Goal: Task Accomplishment & Management: Complete application form

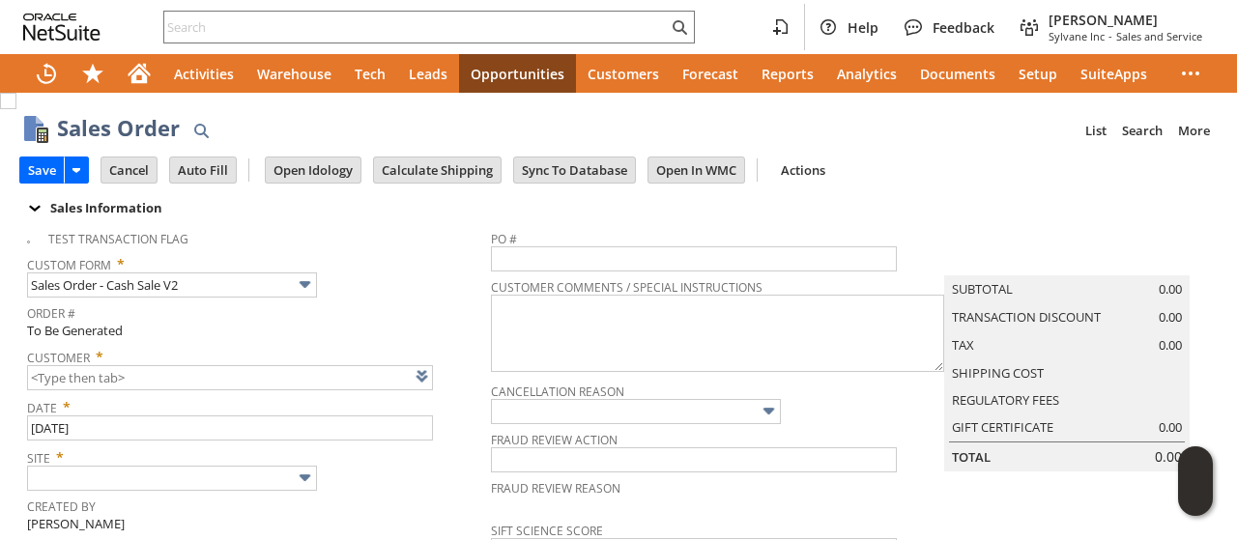
click at [976, 176] on div "Save Save Save & Fulfill Save & New Save & Print Cancel Auto Fill" at bounding box center [618, 171] width 1198 height 47
type input "CU1236146 [PERSON_NAME]"
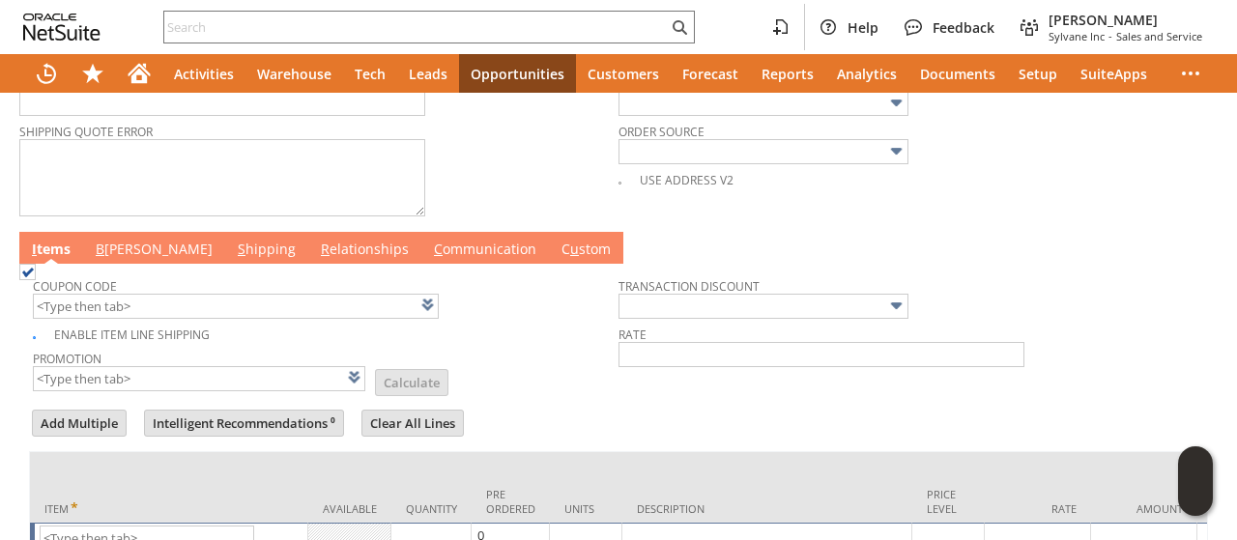
scroll to position [966, 0]
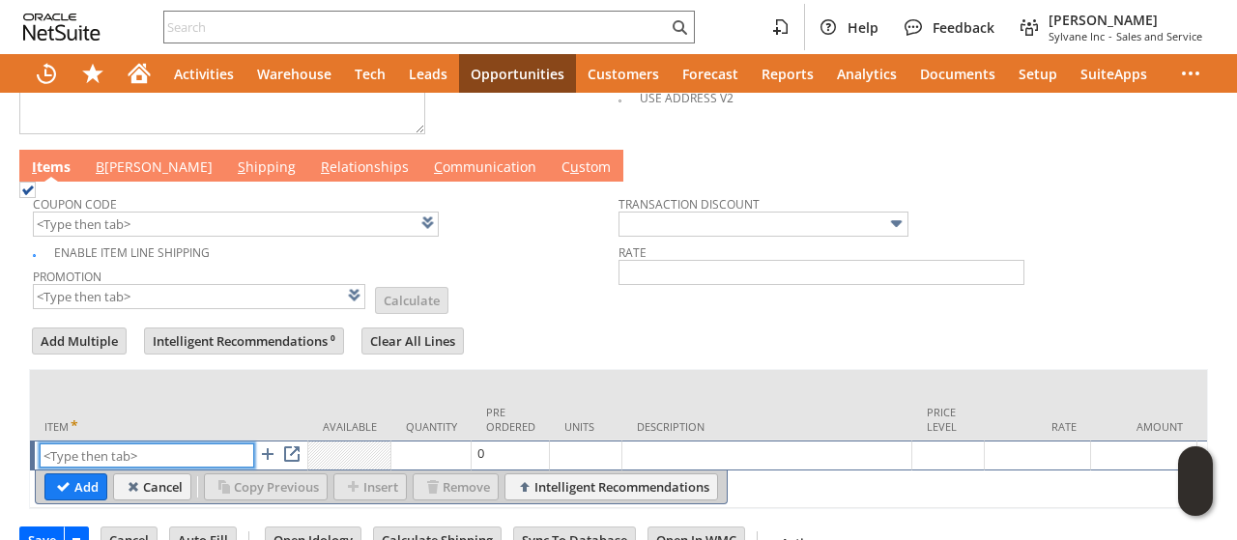
click at [110, 443] on input "text" at bounding box center [147, 455] width 214 height 24
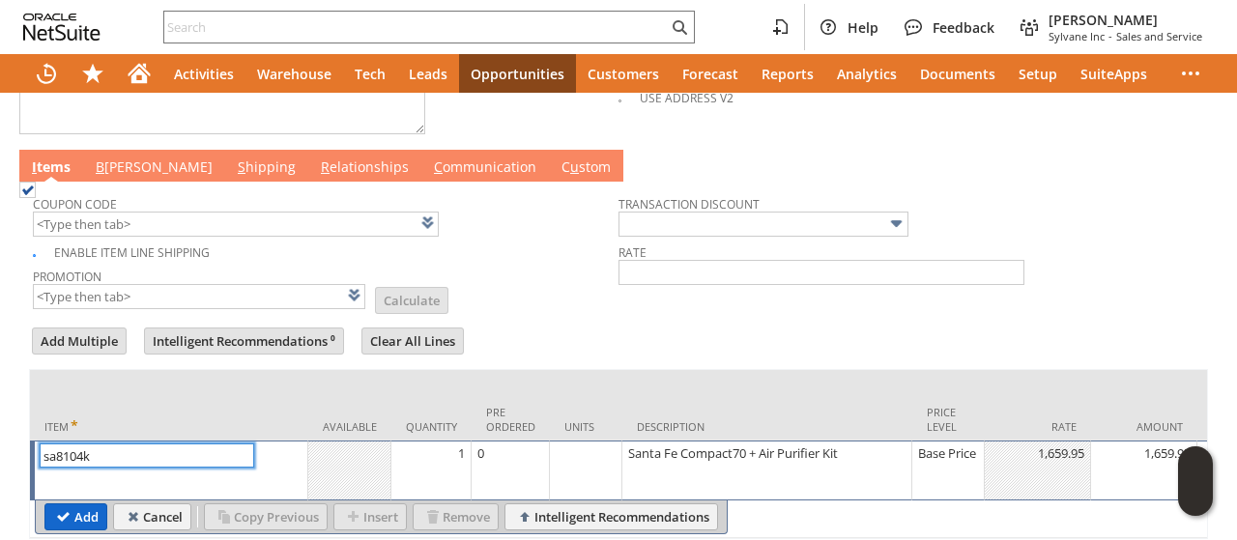
type input "sa8104k"
click at [74, 504] on input "Add" at bounding box center [75, 516] width 61 height 25
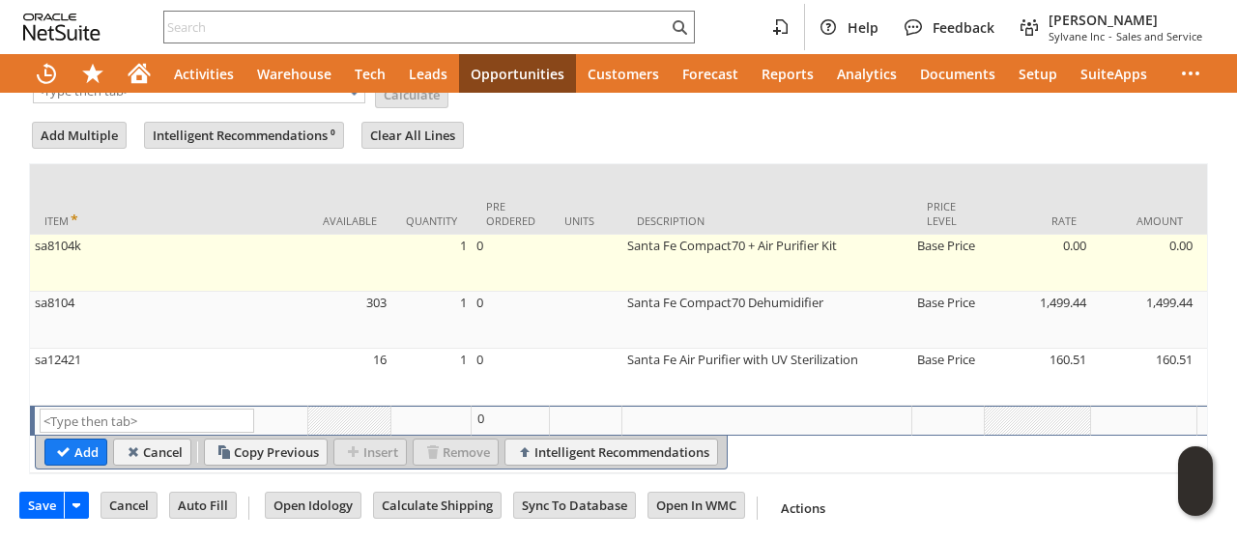
type input "Intelligent Recommendations¹⁰"
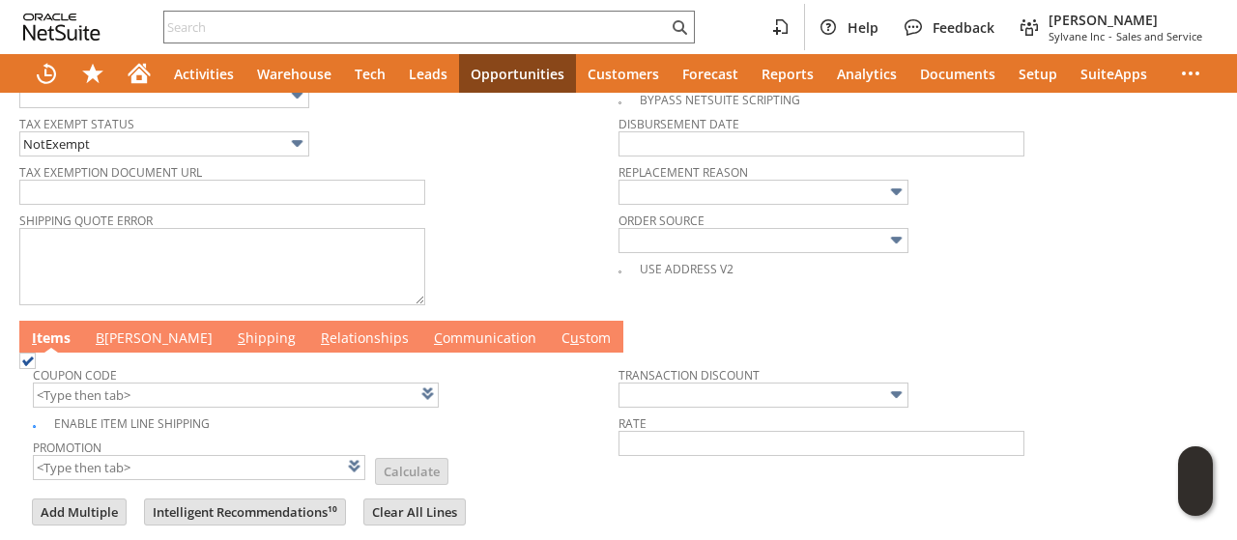
scroll to position [785, 0]
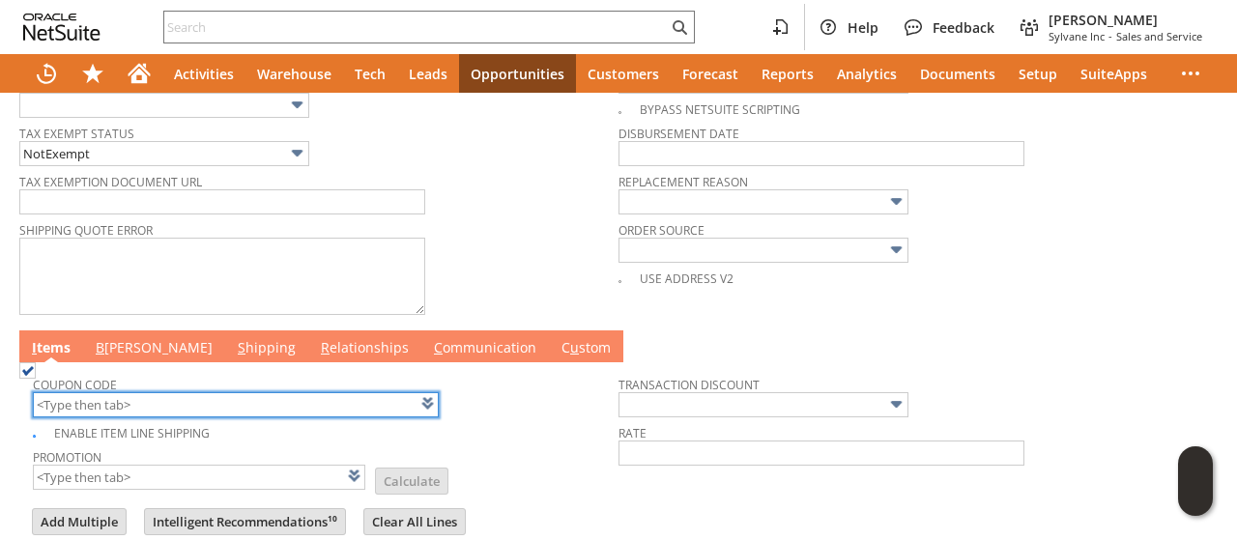
click at [171, 392] on input "text" at bounding box center [236, 404] width 406 height 25
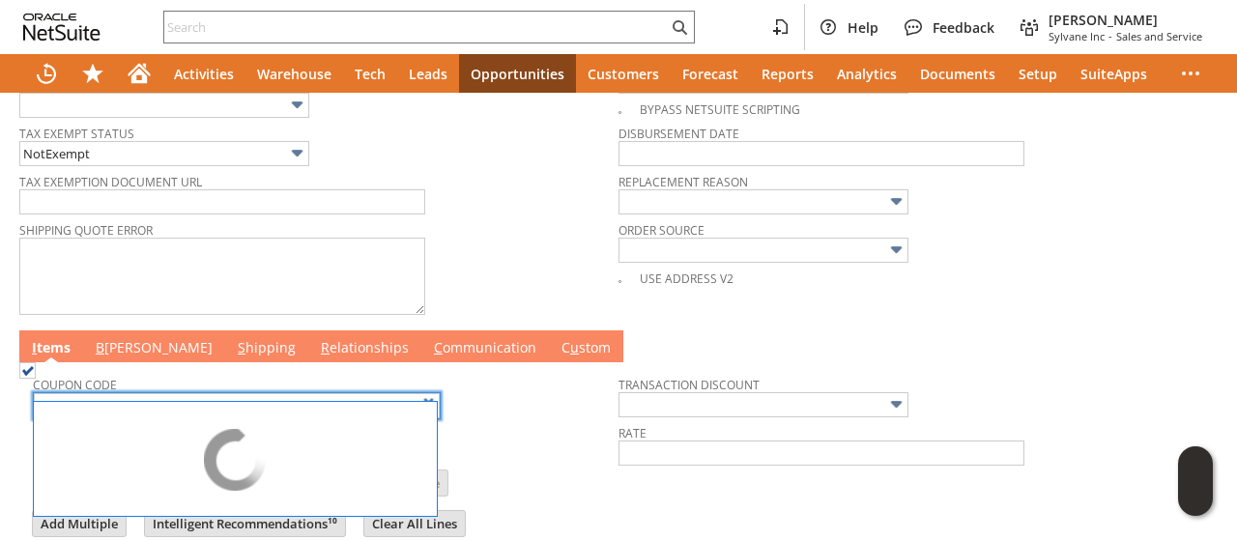
click at [510, 426] on div "Enable Item Line Shipping" at bounding box center [325, 432] width 585 height 22
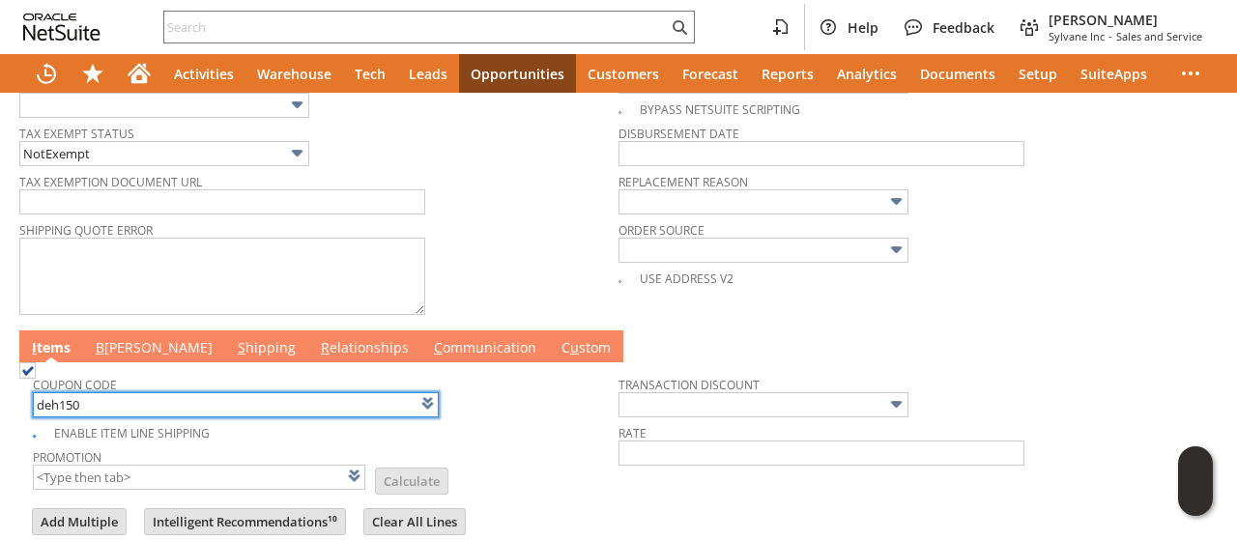
click at [93, 398] on input "deh150" at bounding box center [236, 404] width 406 height 25
type input "Dh150"
click at [501, 422] on div "Enable Item Line Shipping" at bounding box center [325, 430] width 585 height 22
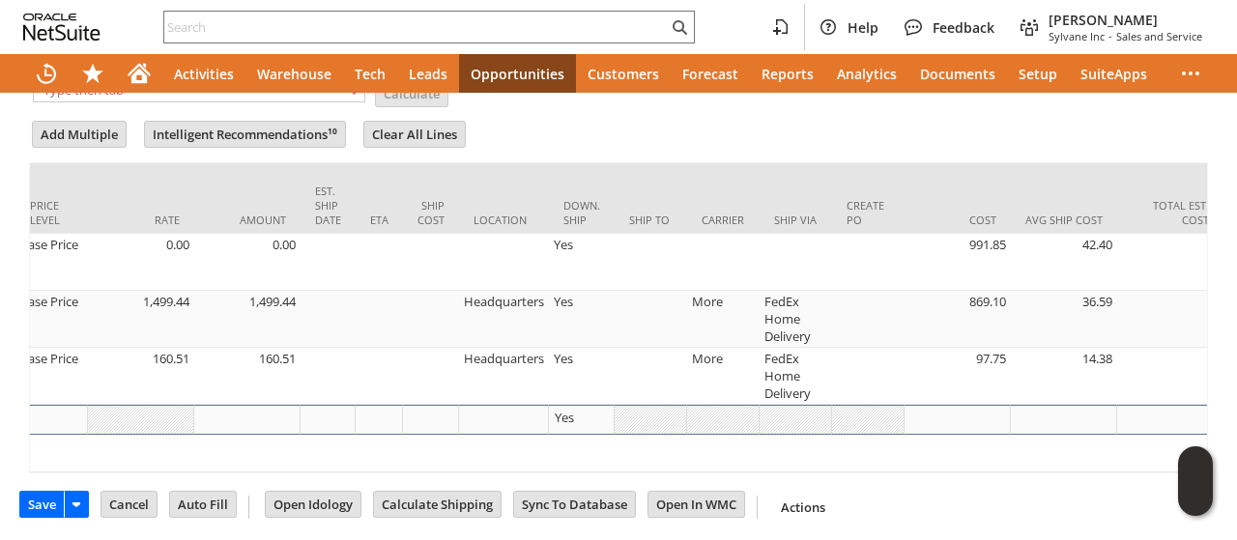
scroll to position [0, 916]
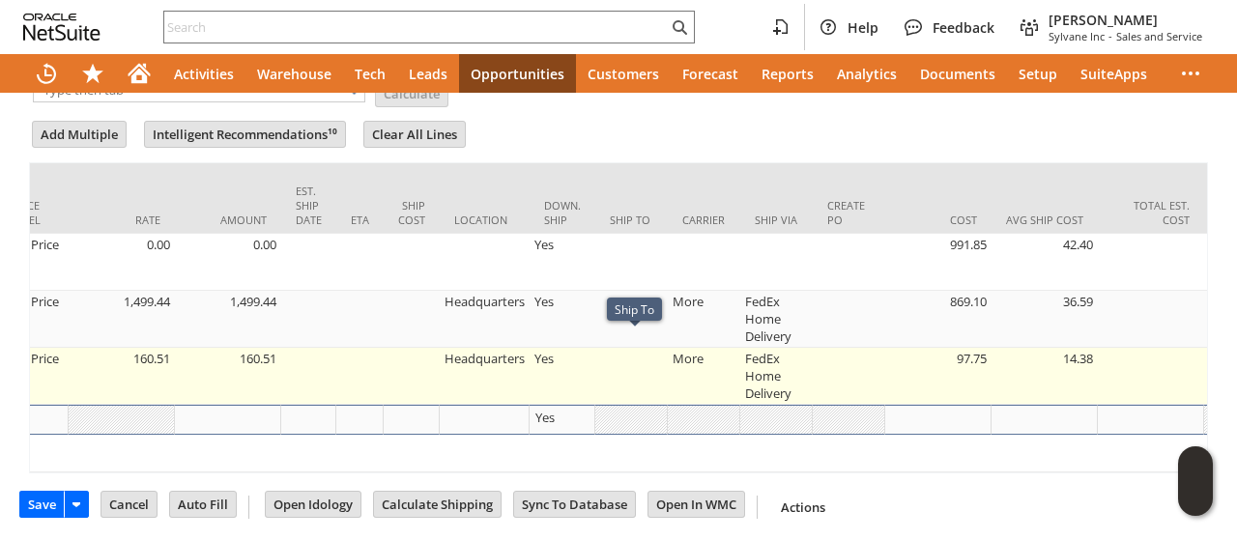
click at [623, 376] on td at bounding box center [631, 376] width 72 height 57
click at [608, 348] on td at bounding box center [631, 376] width 72 height 57
type input "OK"
type input "Make Copy"
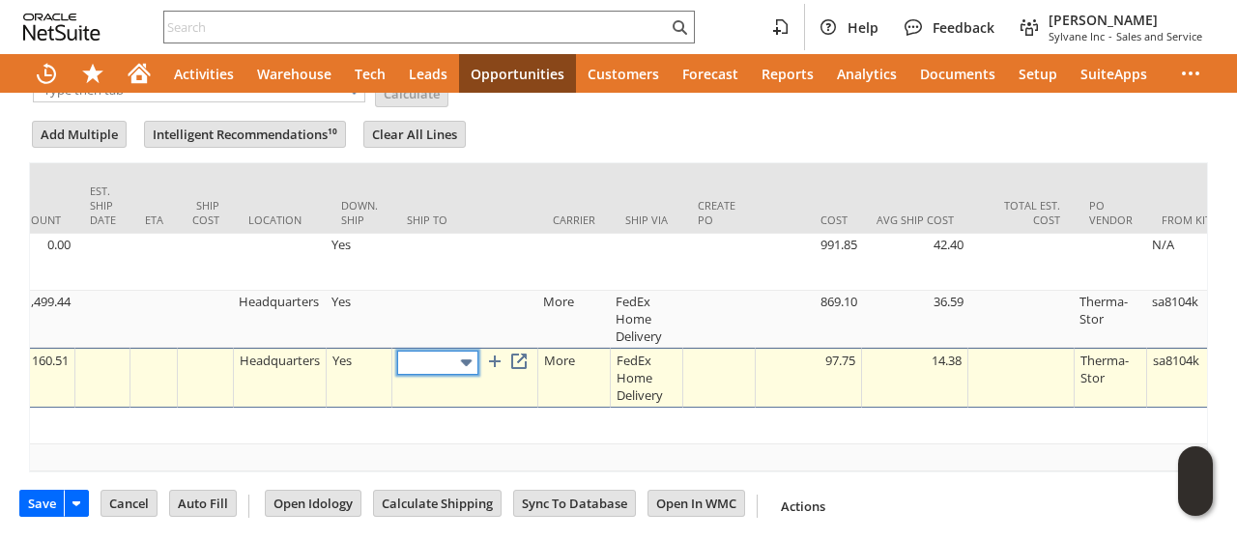
click at [469, 352] on img at bounding box center [466, 363] width 22 height 22
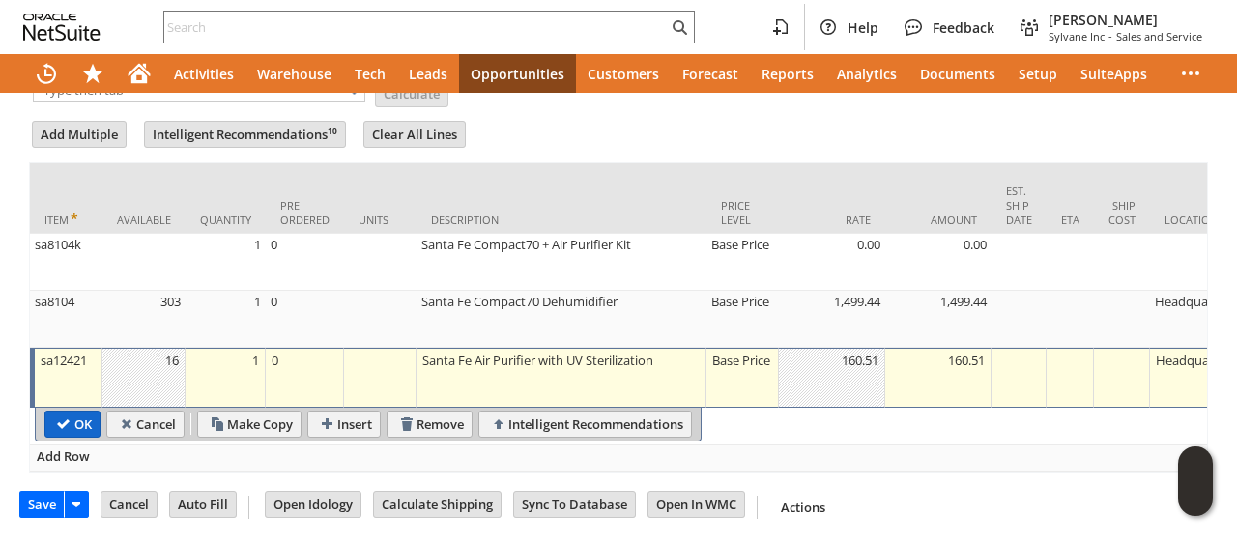
click at [72, 412] on input "OK" at bounding box center [72, 424] width 54 height 25
type input "Add"
type input "Copy Previous"
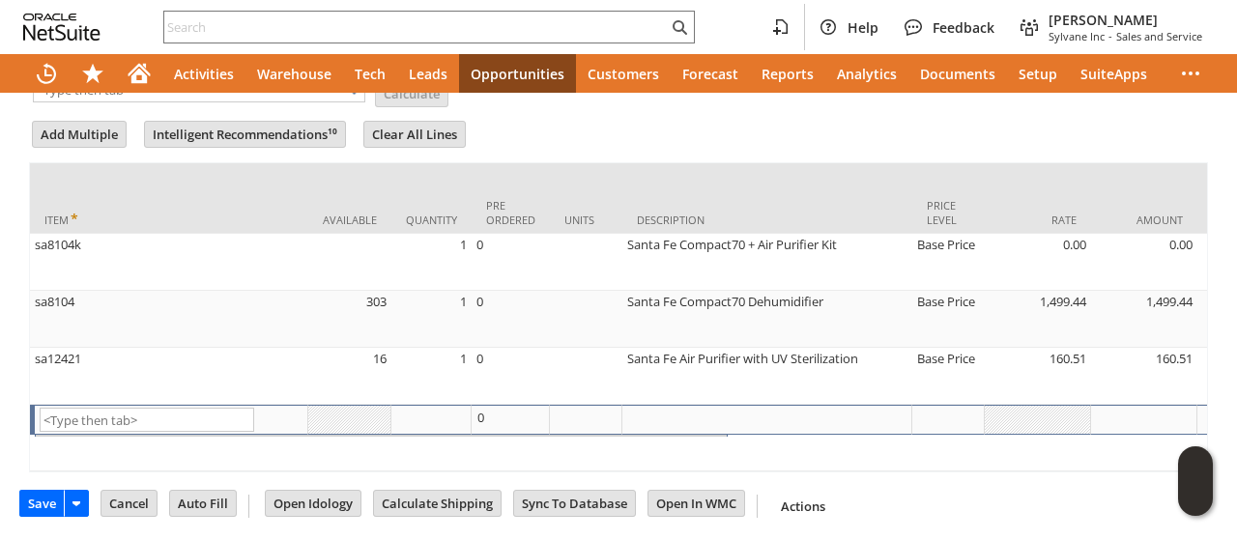
scroll to position [1172, 0]
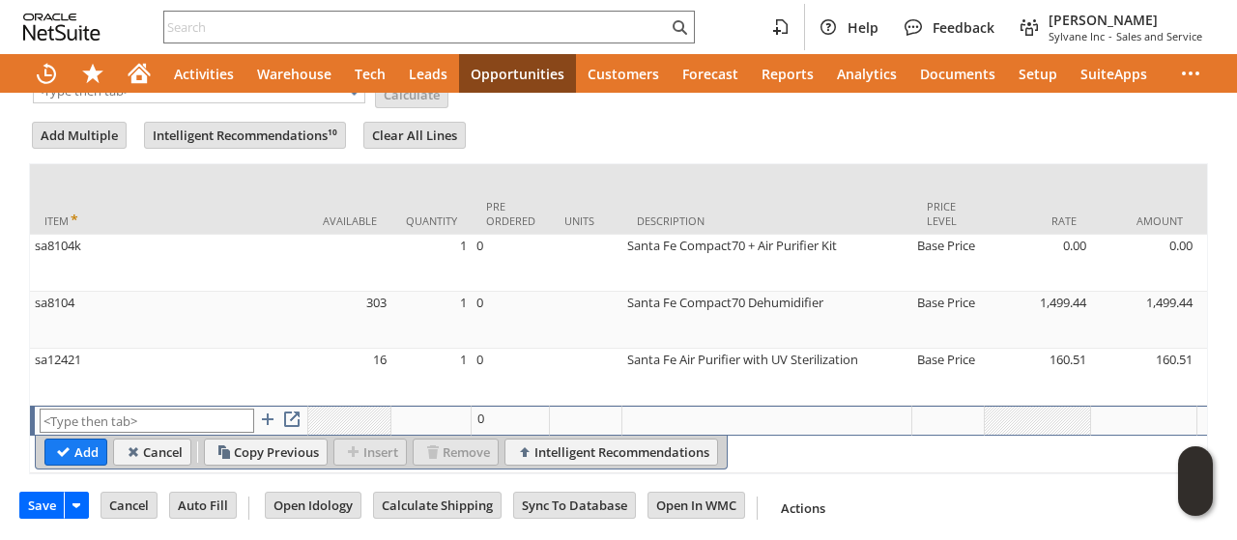
click at [71, 409] on input "text" at bounding box center [147, 421] width 214 height 24
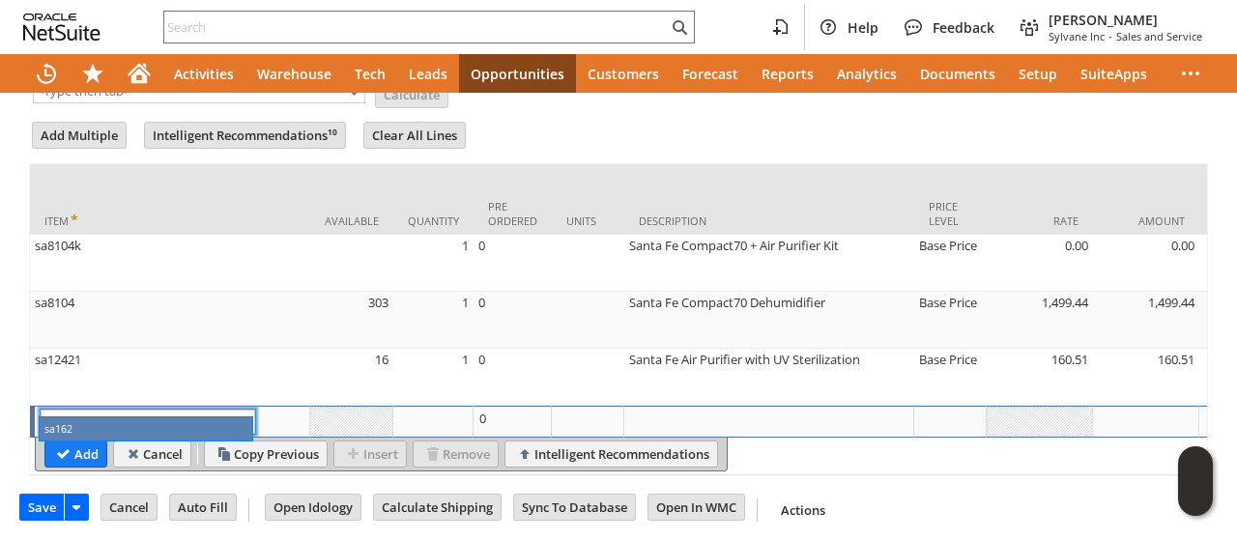
type input "sa162"
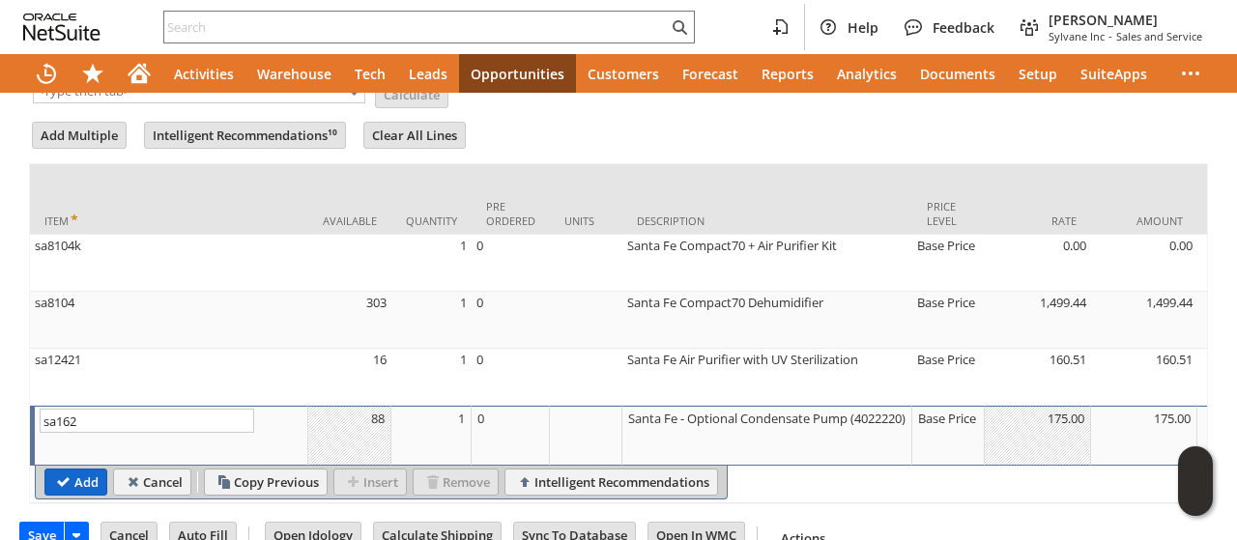
drag, startPoint x: 71, startPoint y: 448, endPoint x: 68, endPoint y: 469, distance: 20.7
click at [70, 466] on table "Add Cancel Copy Previous Insert Remove Intelligent Recommendations" at bounding box center [381, 483] width 693 height 34
click at [68, 469] on input "Add" at bounding box center [75, 481] width 61 height 25
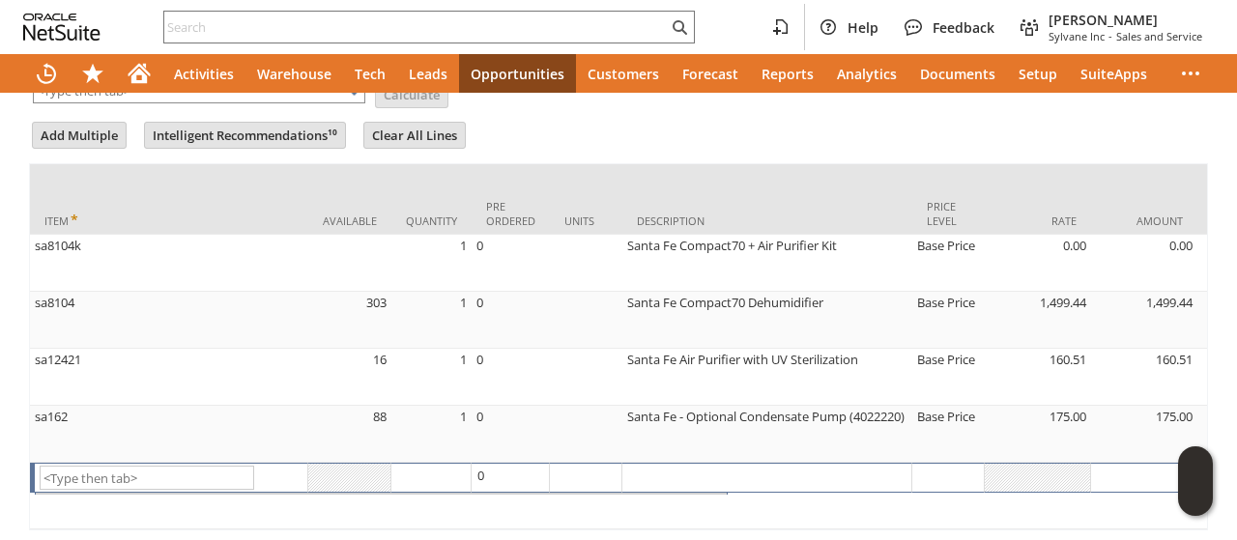
scroll to position [979, 0]
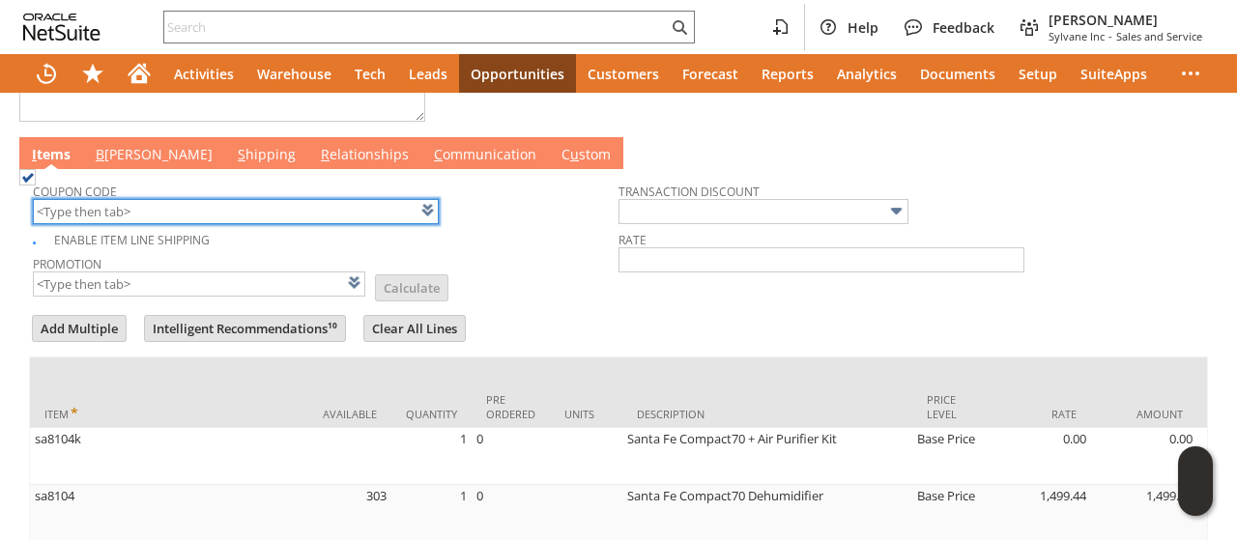
click at [128, 206] on input "text" at bounding box center [236, 211] width 406 height 25
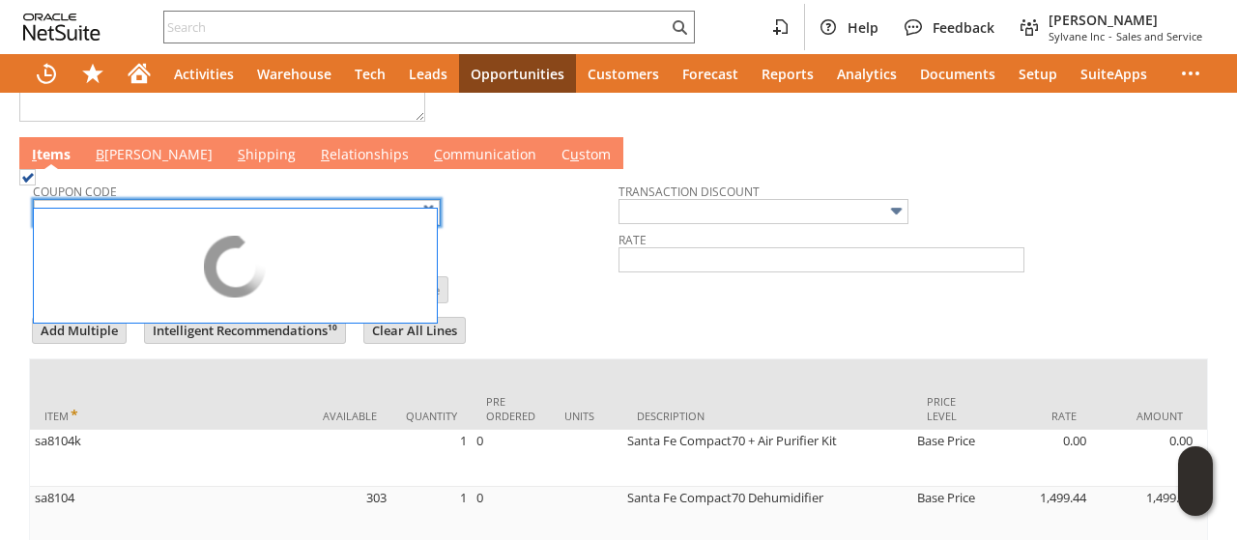
click at [555, 281] on td "Promotion List Calculate" at bounding box center [325, 276] width 585 height 48
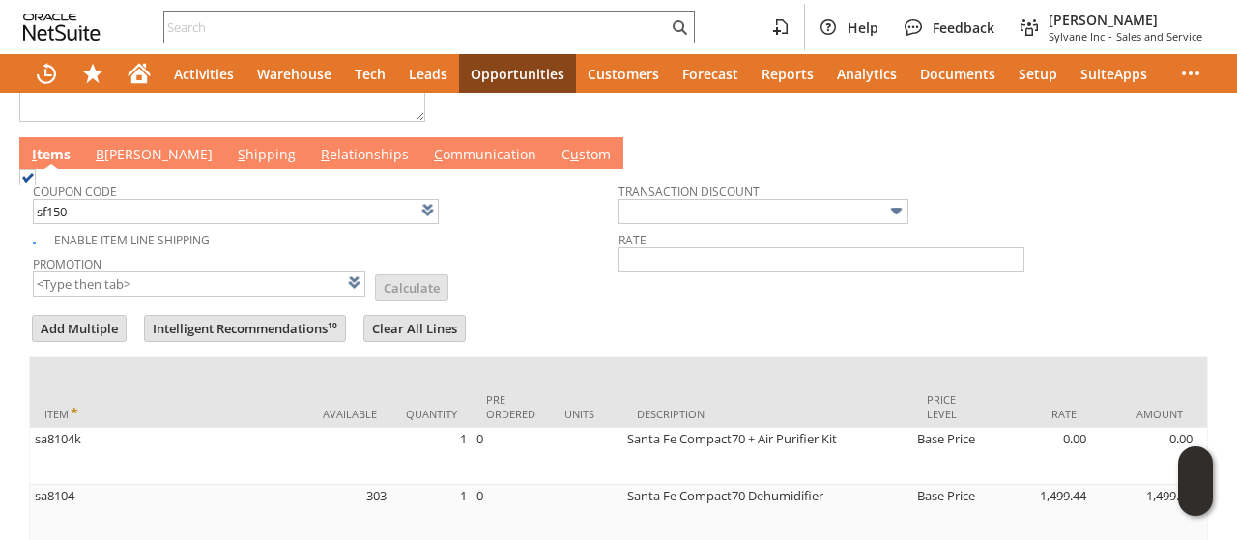
type input "SF150"
type input "$150 Off Santa Fe Dehumidifiers w/ Promo Code SF150"
type input "Promo Code"
type input "-150.00"
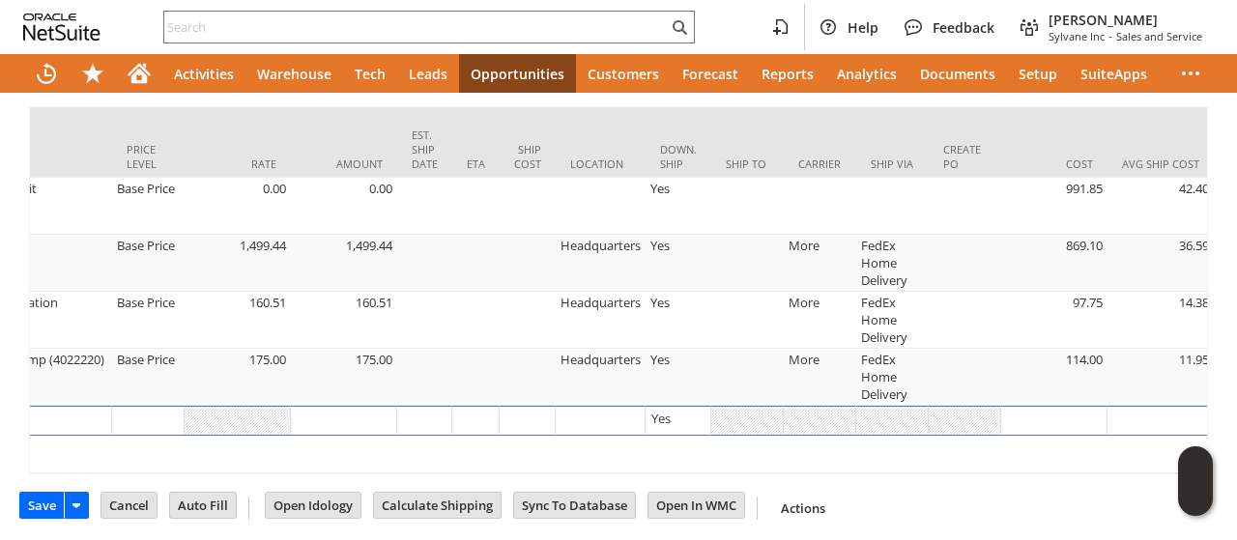
scroll to position [0, 806]
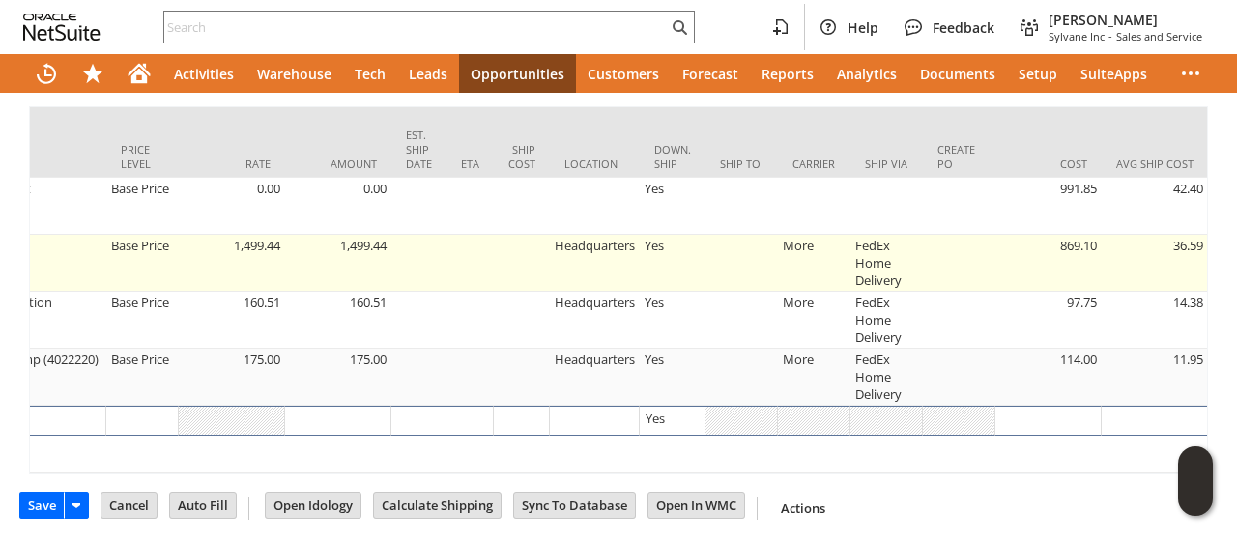
click at [739, 242] on td at bounding box center [741, 263] width 72 height 57
type input "OK"
type input "Make Copy"
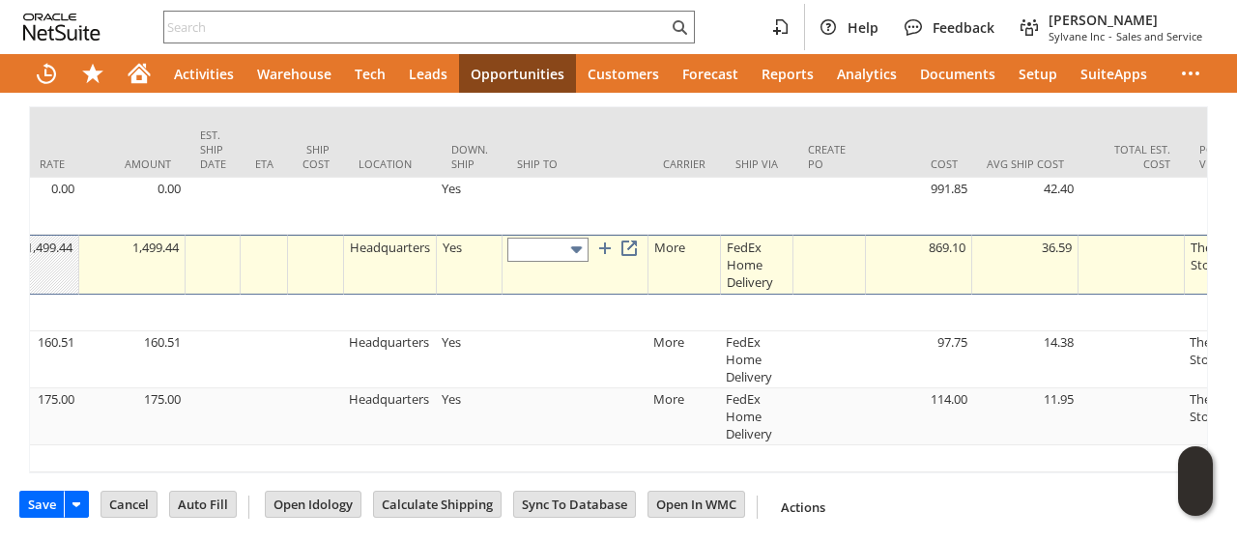
click at [549, 238] on input "text" at bounding box center [547, 250] width 81 height 24
type input "[STREET_ADDRESS][US_STATE]"
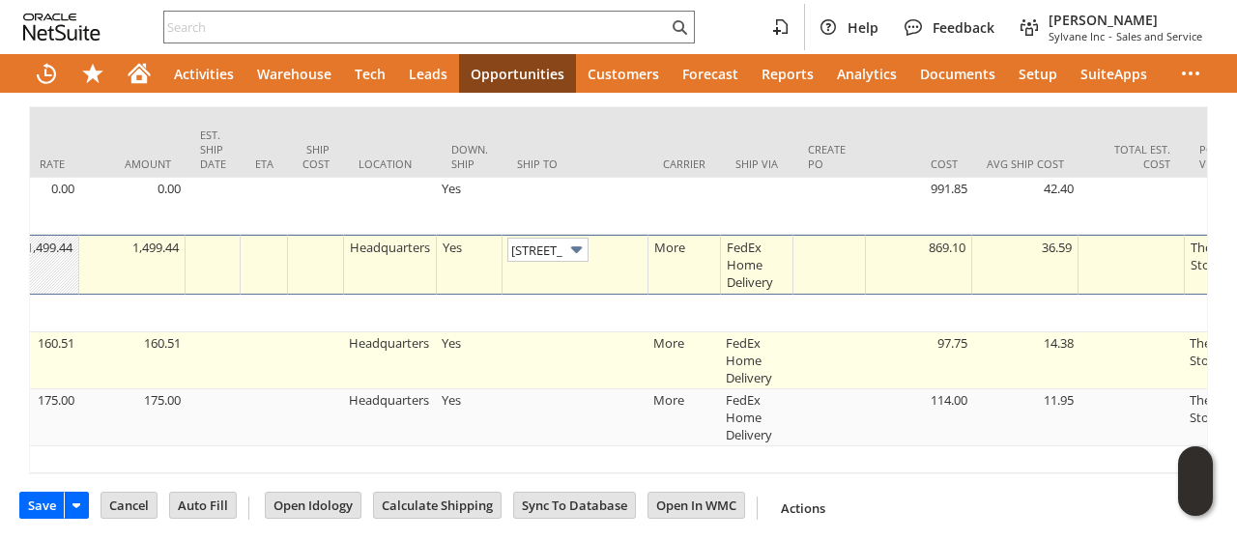
click at [582, 343] on td at bounding box center [575, 360] width 146 height 57
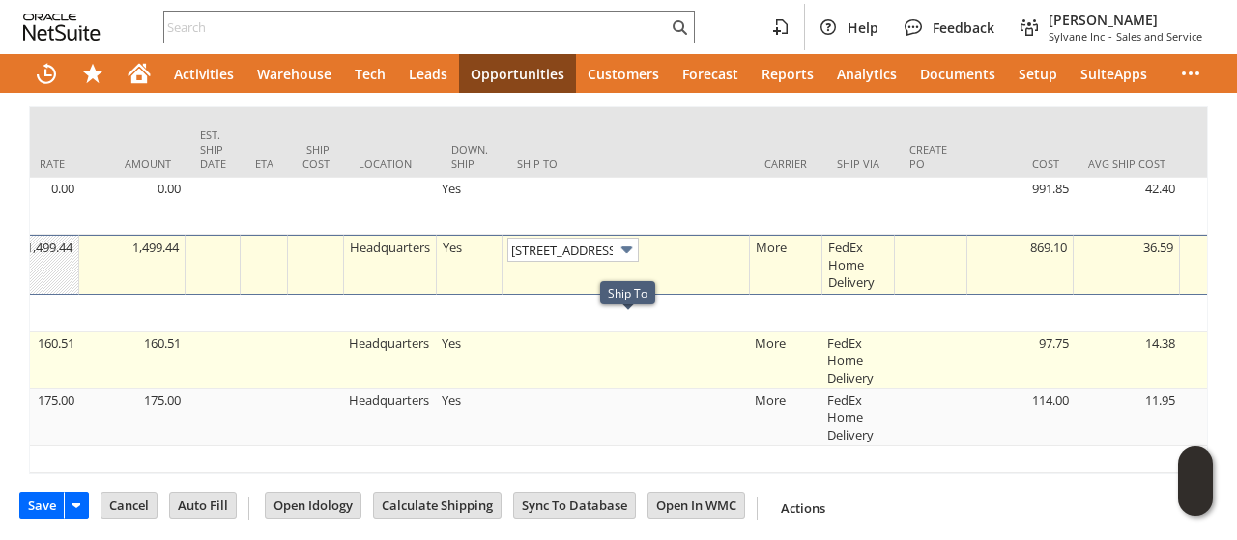
click at [565, 333] on td at bounding box center [625, 360] width 247 height 57
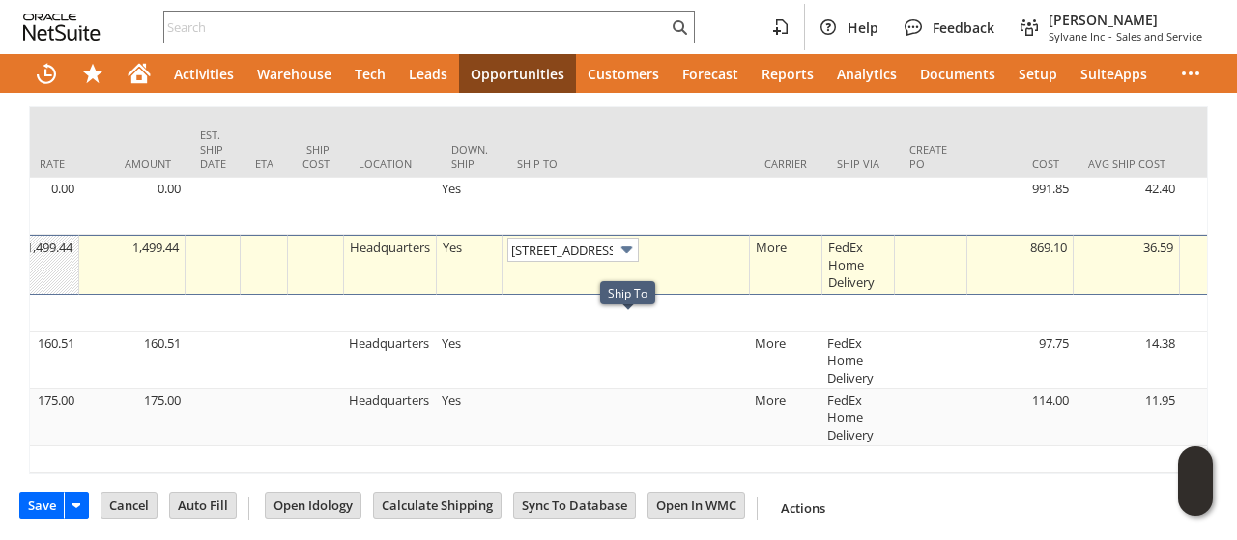
type input "Promo Code"
type input "-150.00"
type input "OK"
type input "Make Copy"
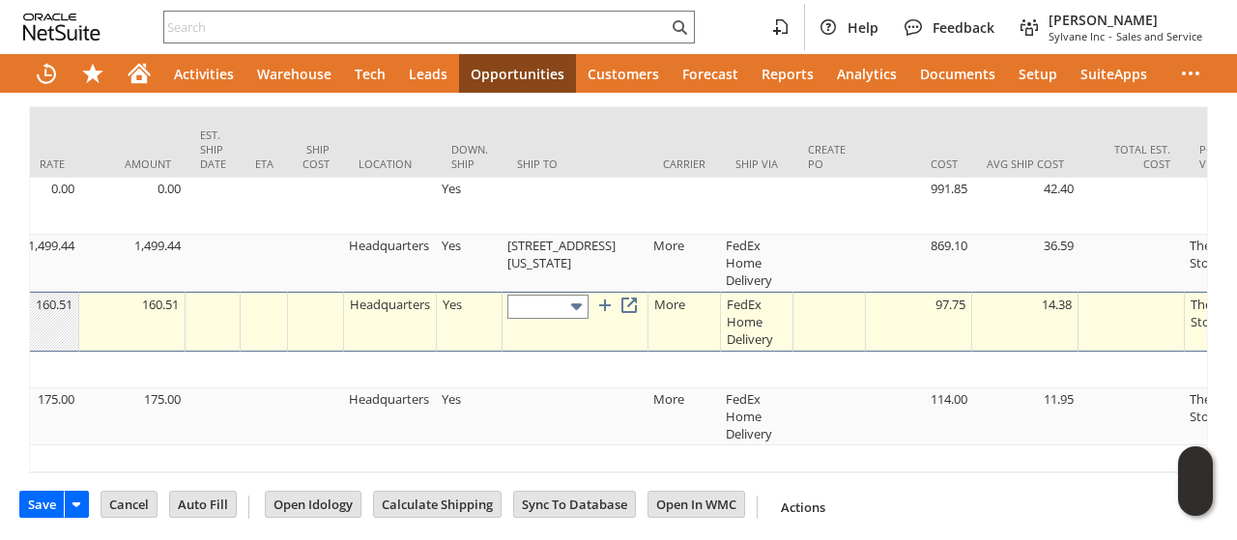
click at [545, 295] on input "text" at bounding box center [547, 307] width 81 height 24
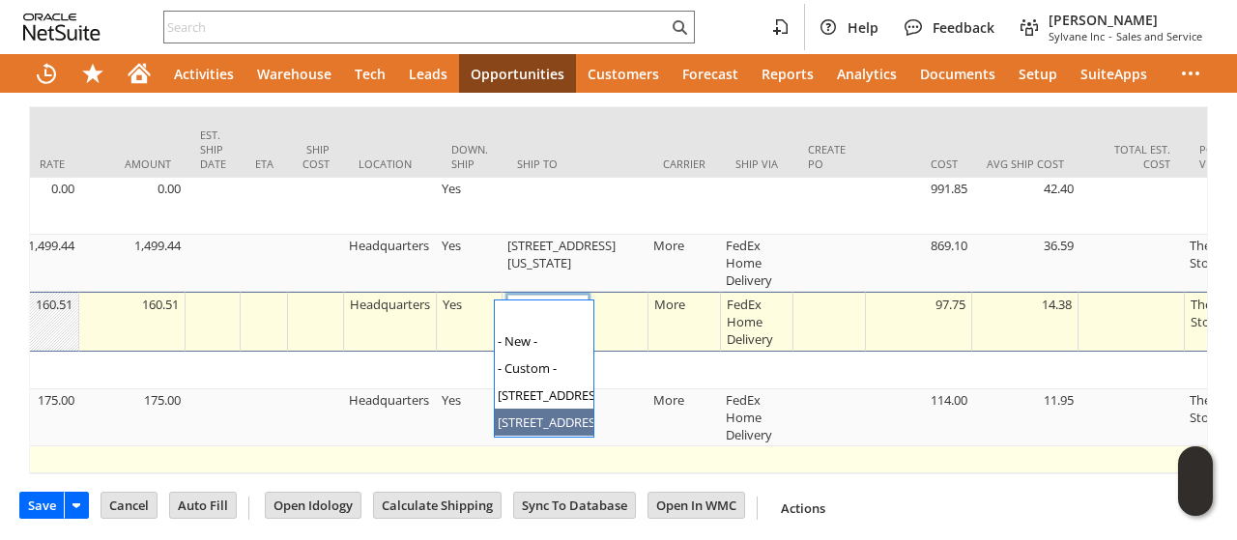
type input "[STREET_ADDRESS][US_STATE]"
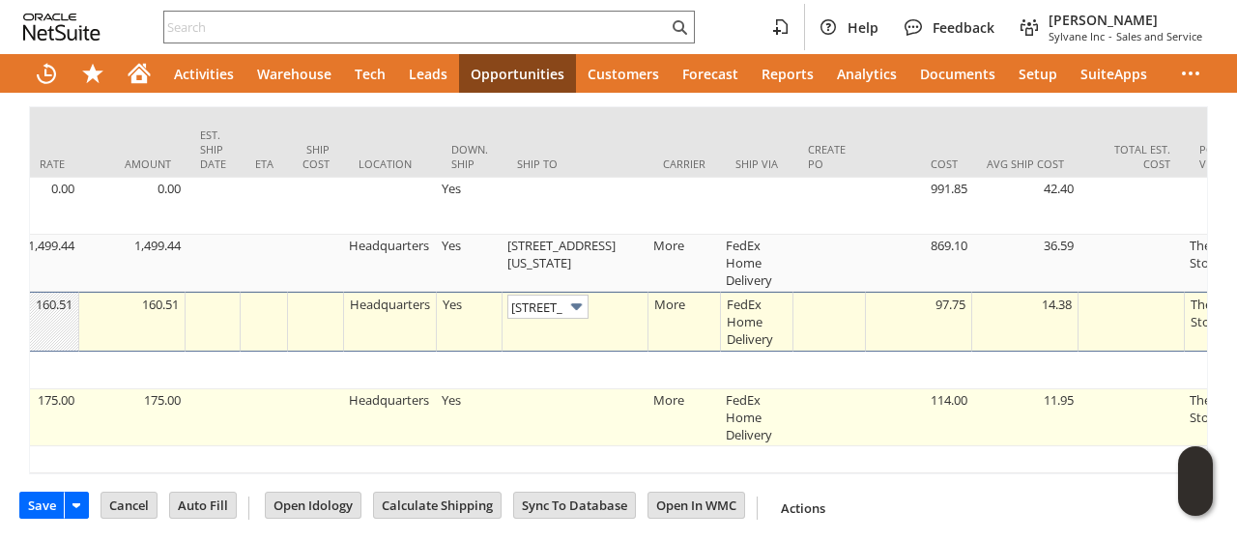
click at [568, 393] on td at bounding box center [575, 417] width 146 height 57
type input "Promo Code"
type input "-150.00"
type input "sa162"
type input "OK"
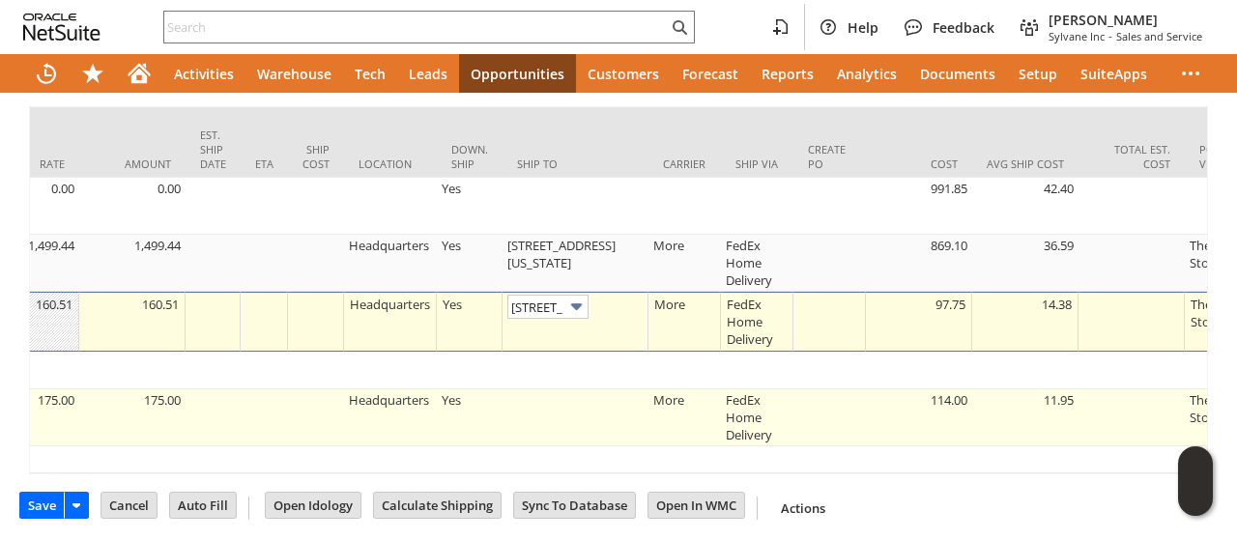
type input "Make Copy"
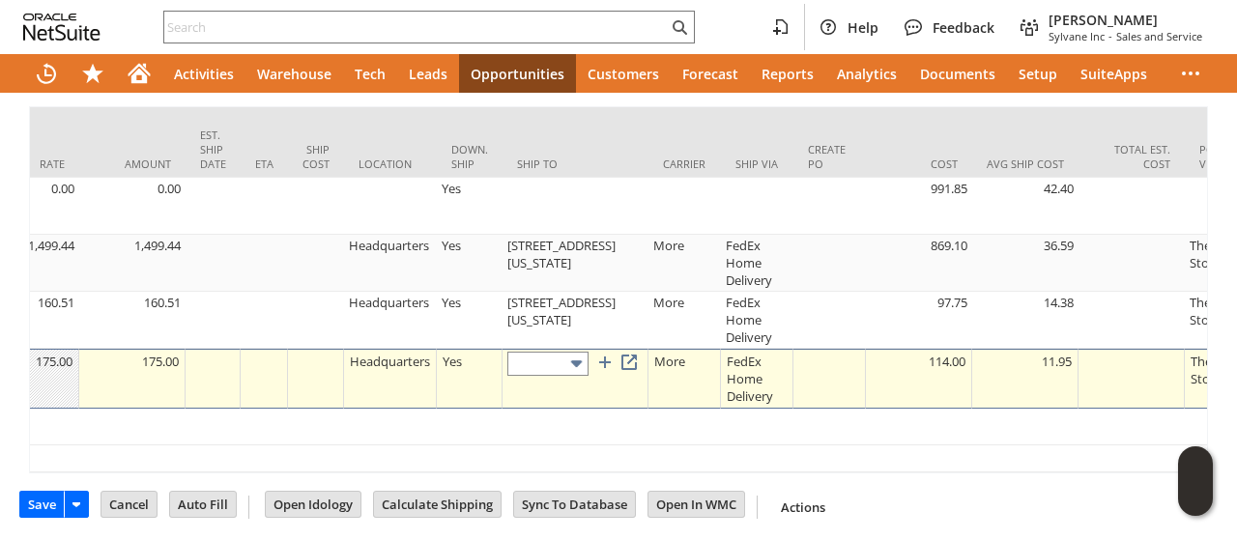
click at [554, 352] on input "text" at bounding box center [547, 364] width 81 height 24
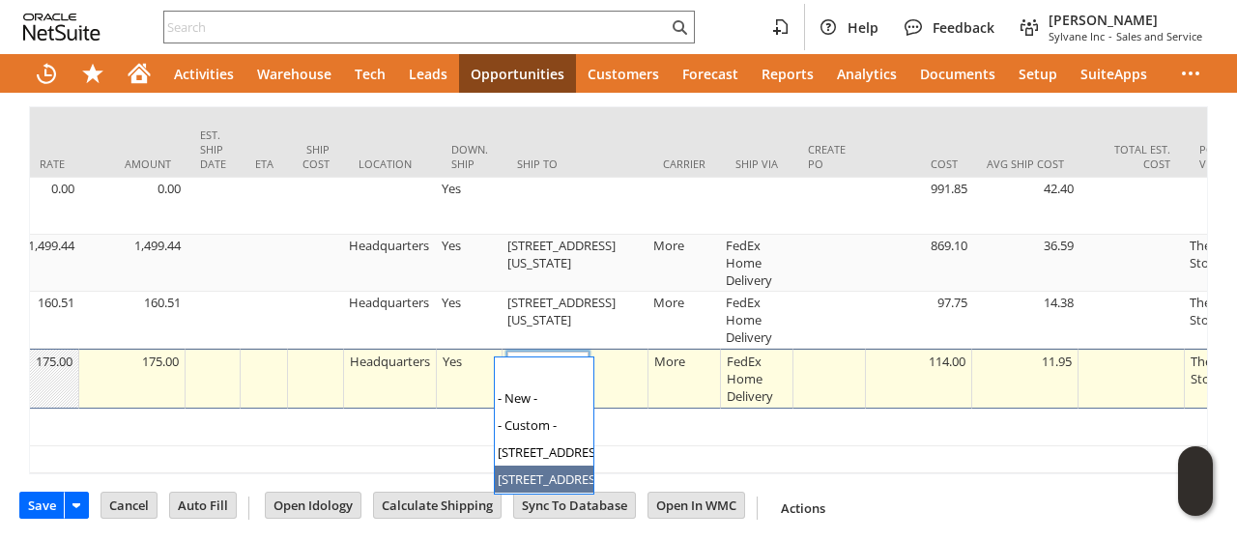
type input "[STREET_ADDRESS][US_STATE]"
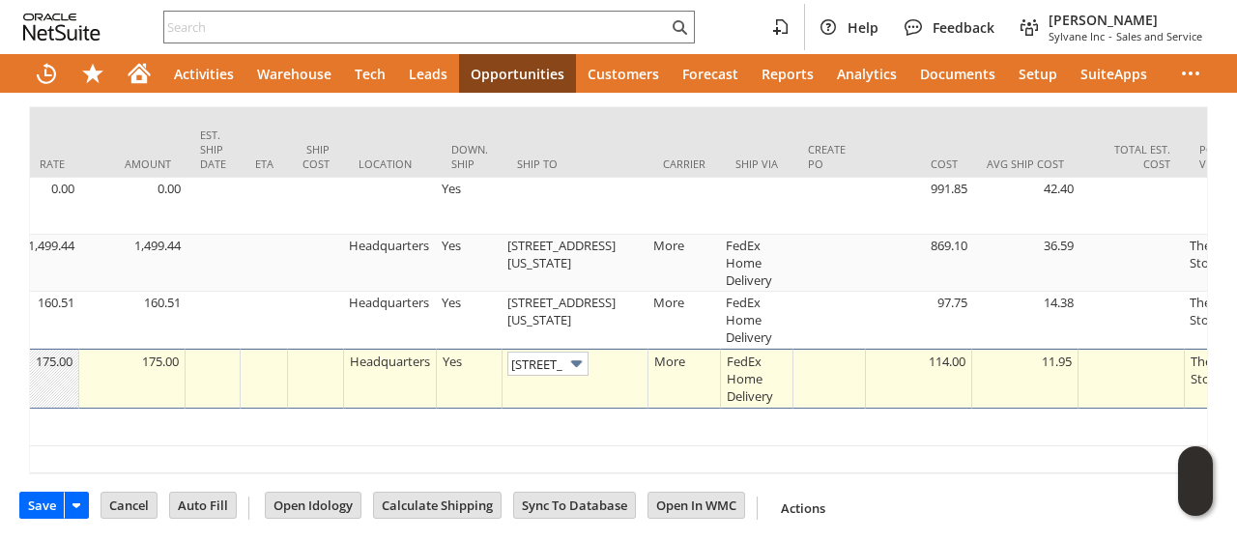
scroll to position [0, 0]
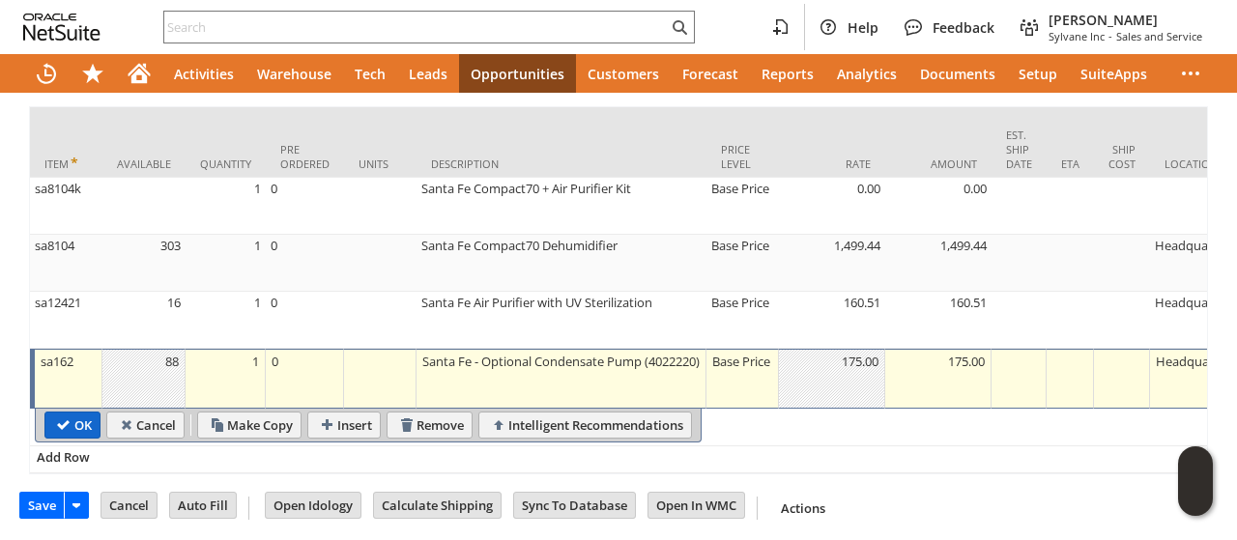
click at [55, 412] on input "OK" at bounding box center [72, 424] width 54 height 25
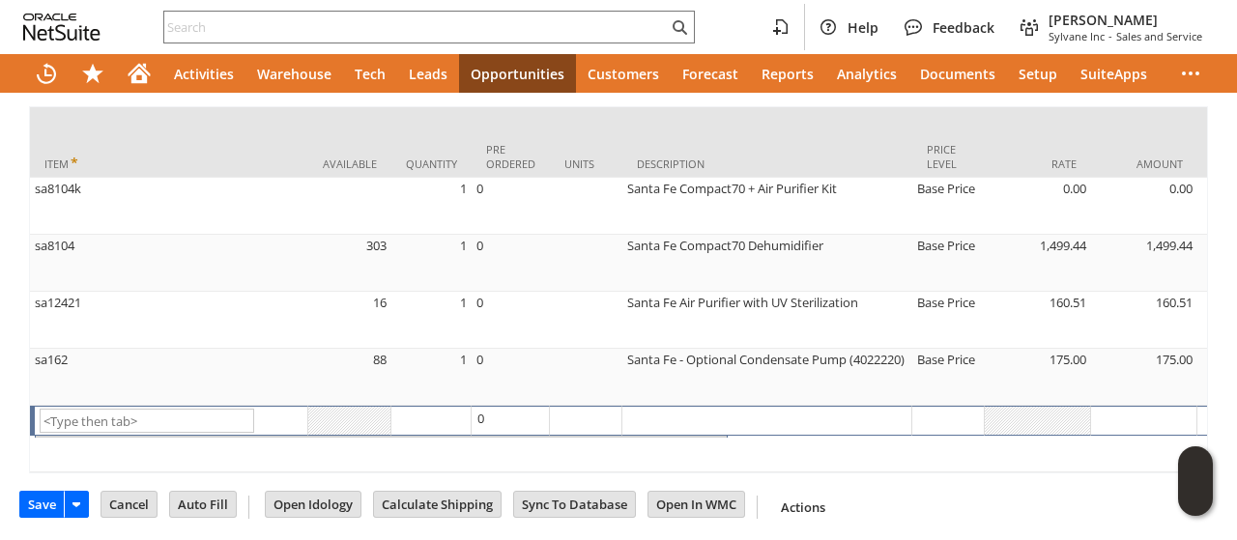
type input "Promo Code"
type input "-150.00"
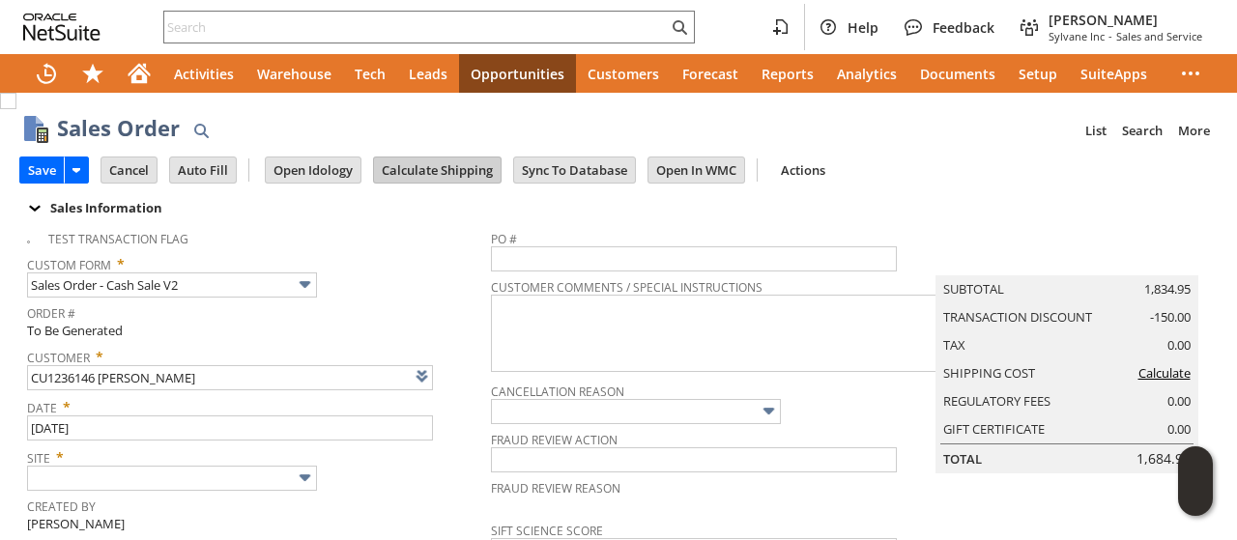
click at [402, 175] on input "Calculate Shipping" at bounding box center [437, 169] width 127 height 25
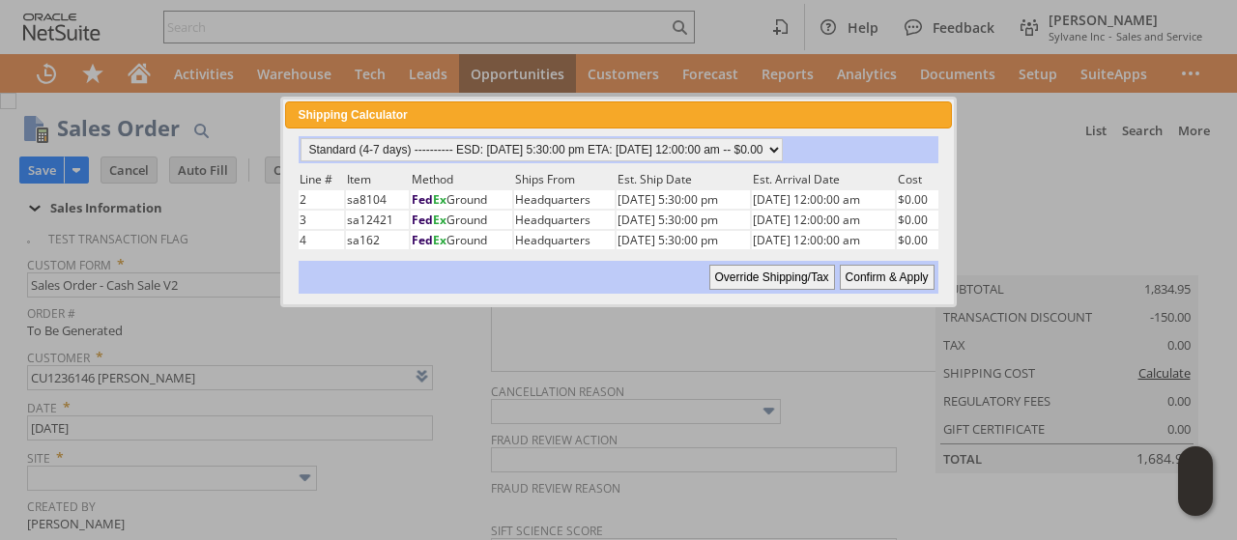
click at [865, 274] on input "Confirm & Apply" at bounding box center [886, 277] width 95 height 25
type input "Promo Code"
type input "-150.00"
type input "Add"
type input "Copy Previous"
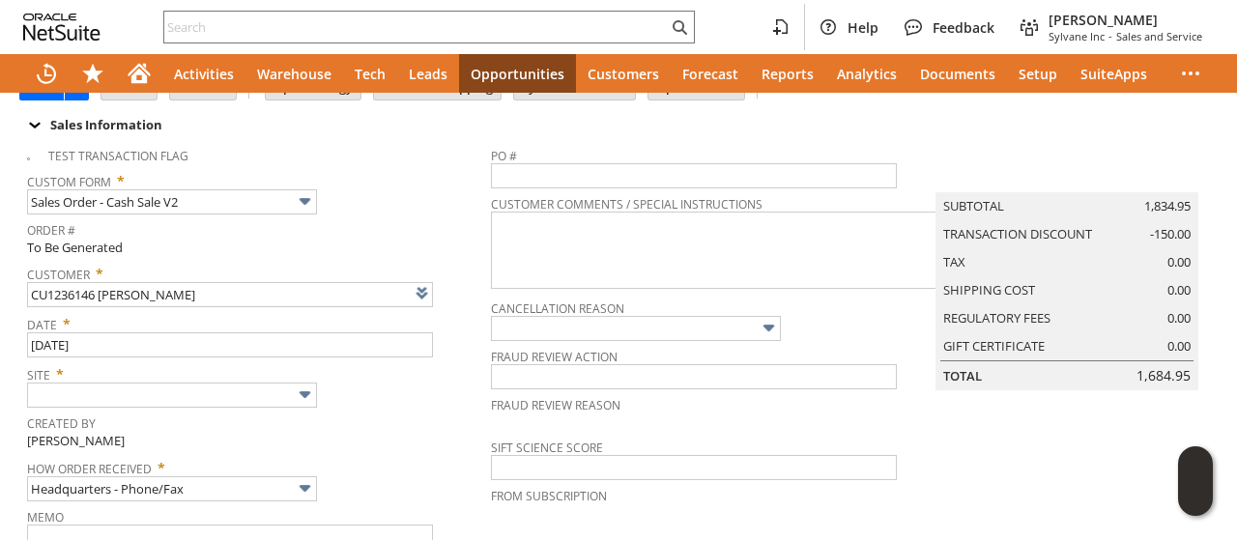
scroll to position [97, 0]
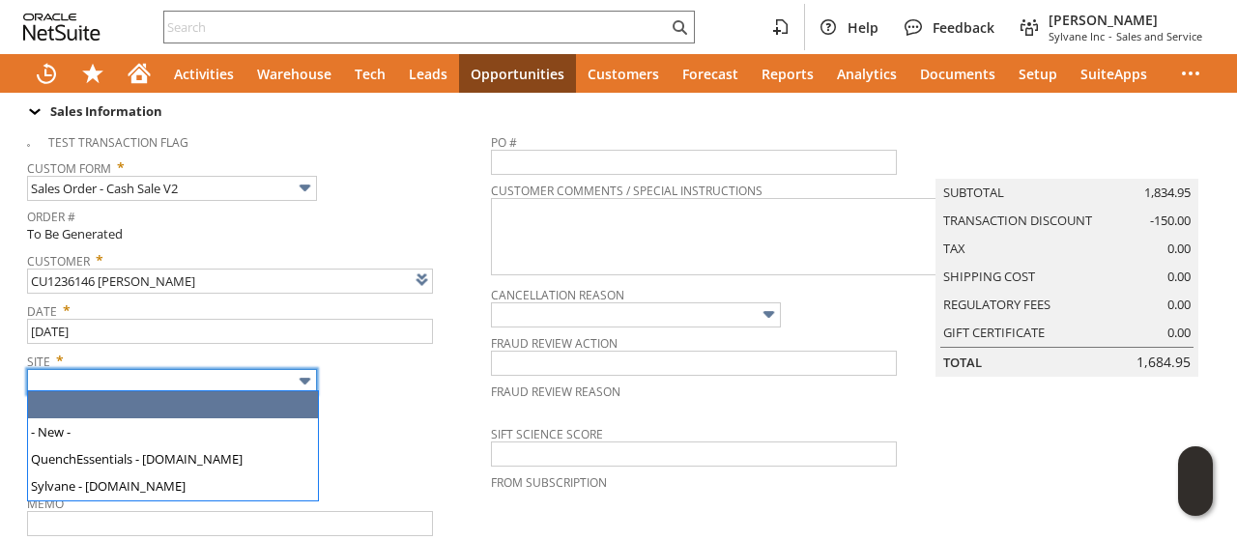
drag, startPoint x: 265, startPoint y: 385, endPoint x: 239, endPoint y: 425, distance: 47.4
click at [265, 385] on input "text" at bounding box center [172, 381] width 290 height 25
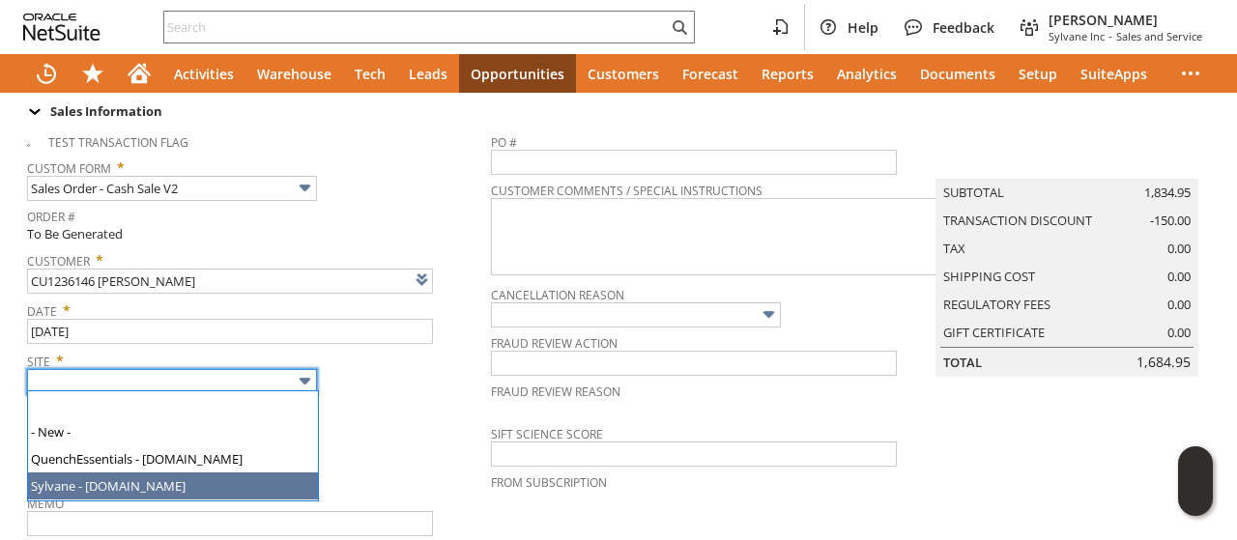
type input "Sylvane - [DOMAIN_NAME]"
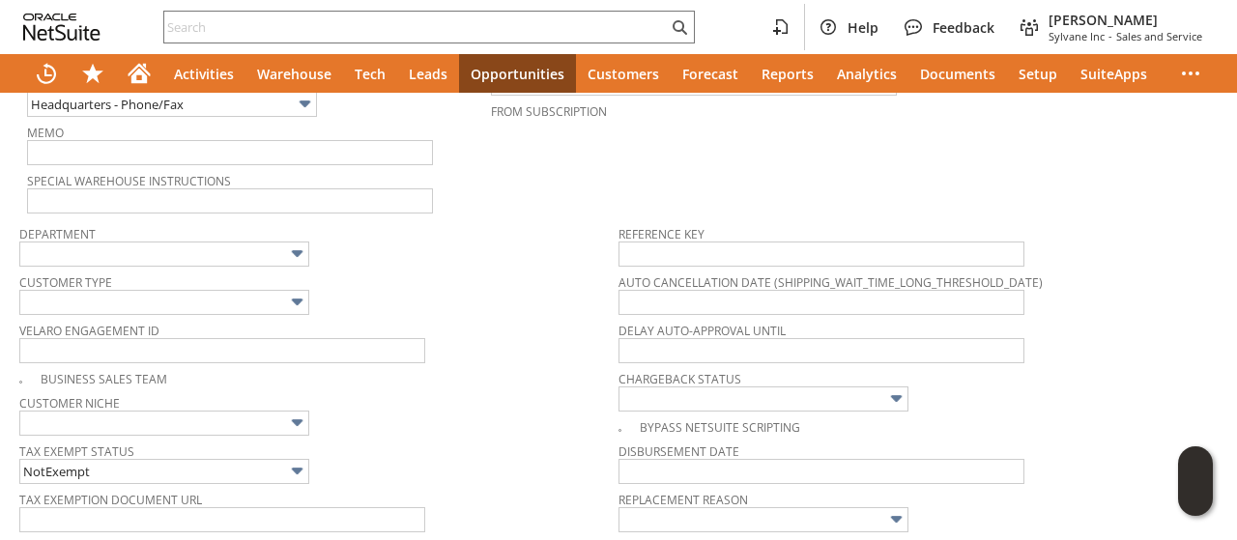
scroll to position [869, 0]
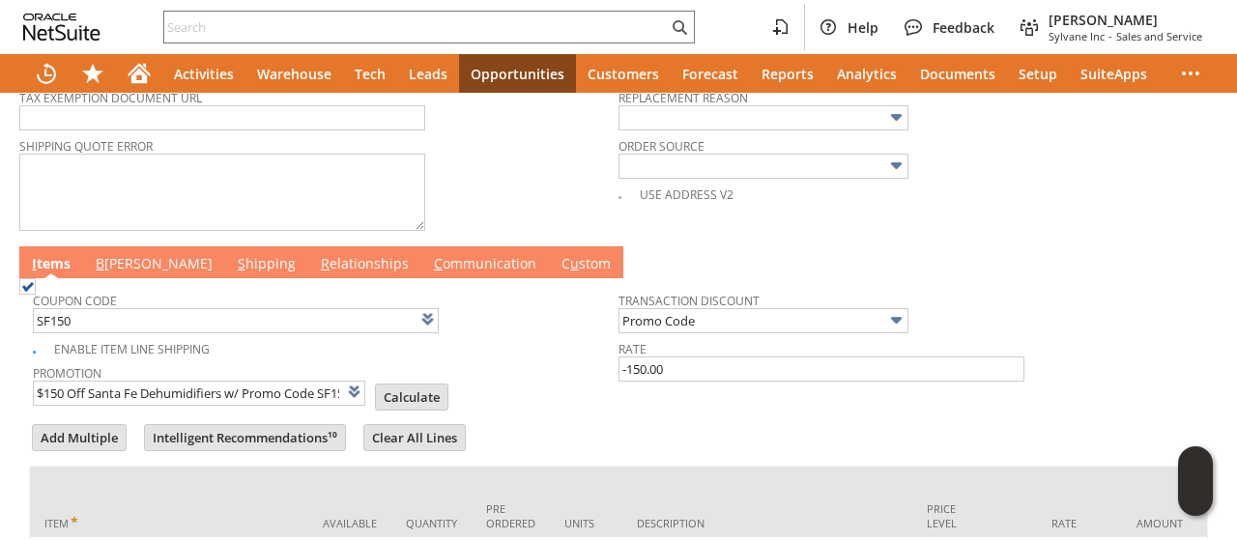
click at [130, 255] on link "B [PERSON_NAME]" at bounding box center [154, 264] width 127 height 21
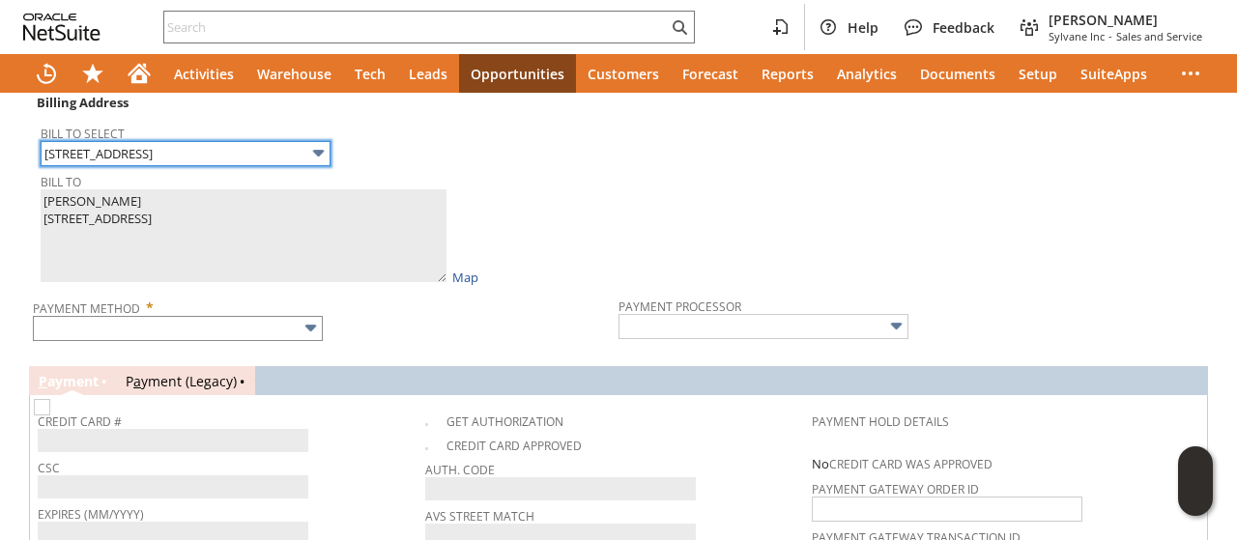
scroll to position [1063, 0]
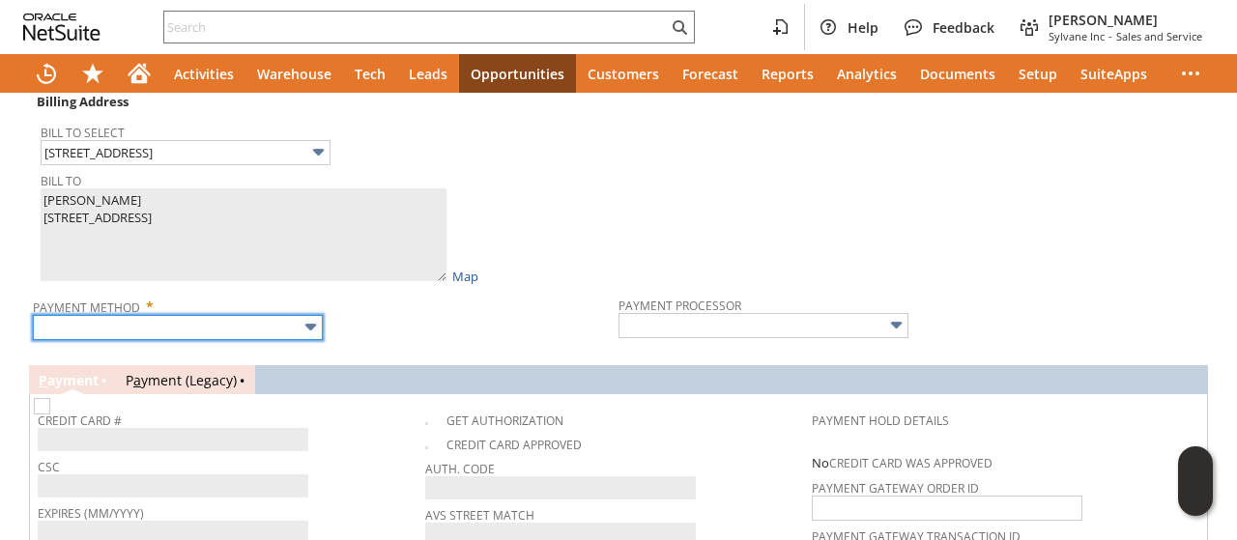
click at [209, 315] on input "text" at bounding box center [178, 327] width 290 height 25
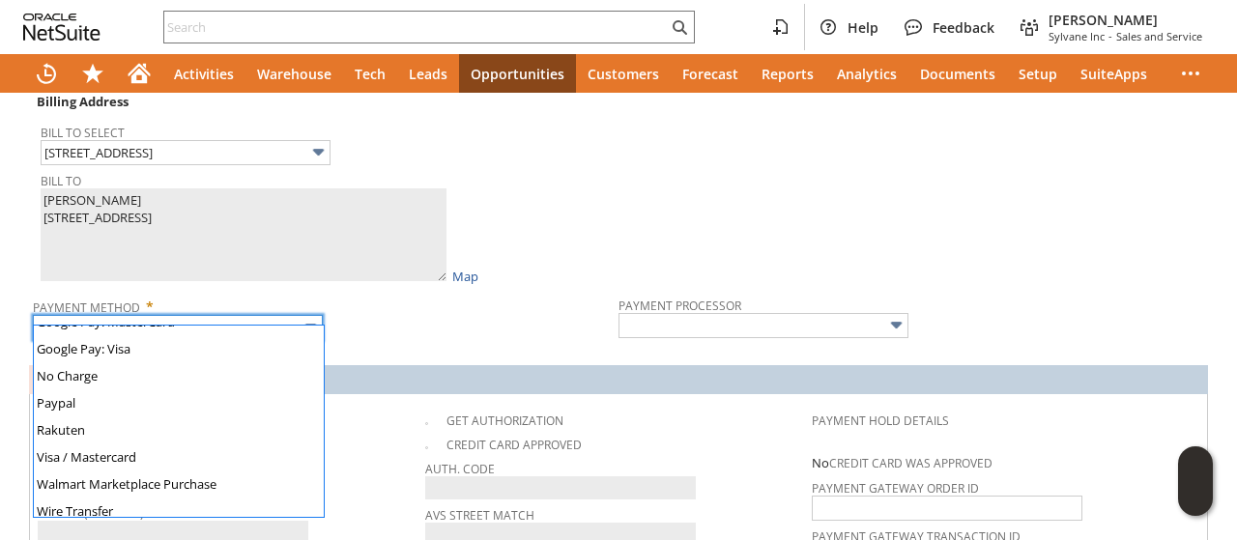
scroll to position [539, 0]
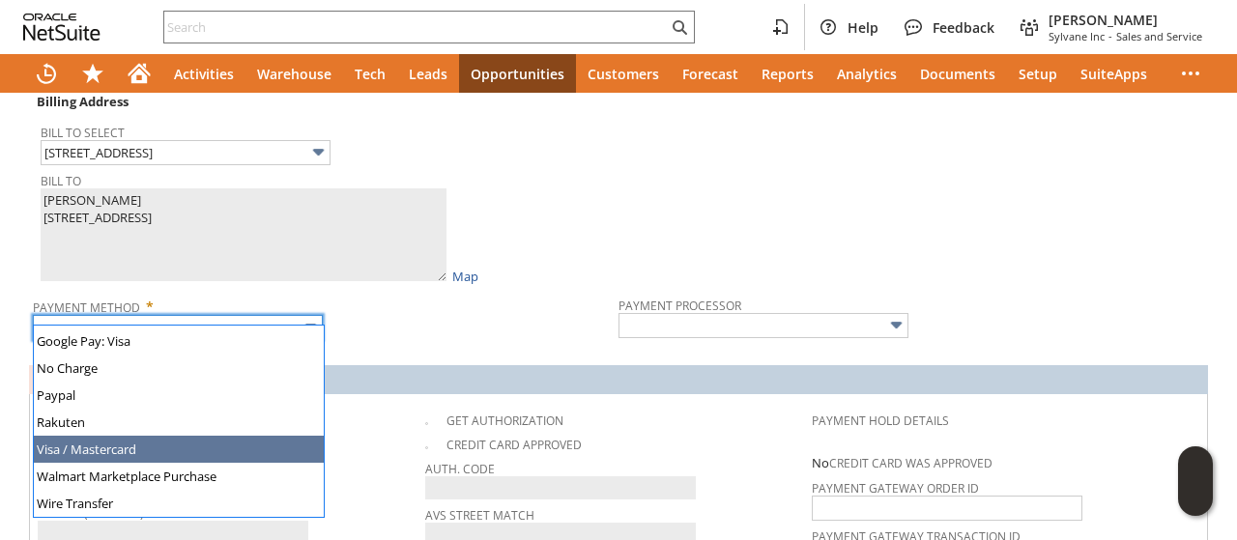
type input "Visa / Mastercard"
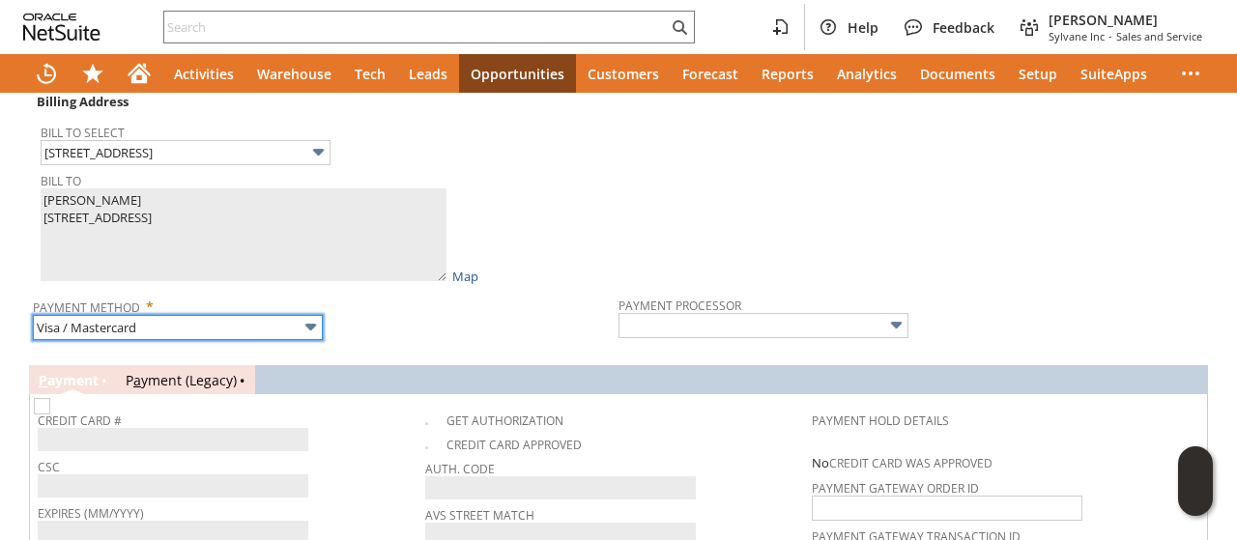
type input "Braintree"
checkbox input "true"
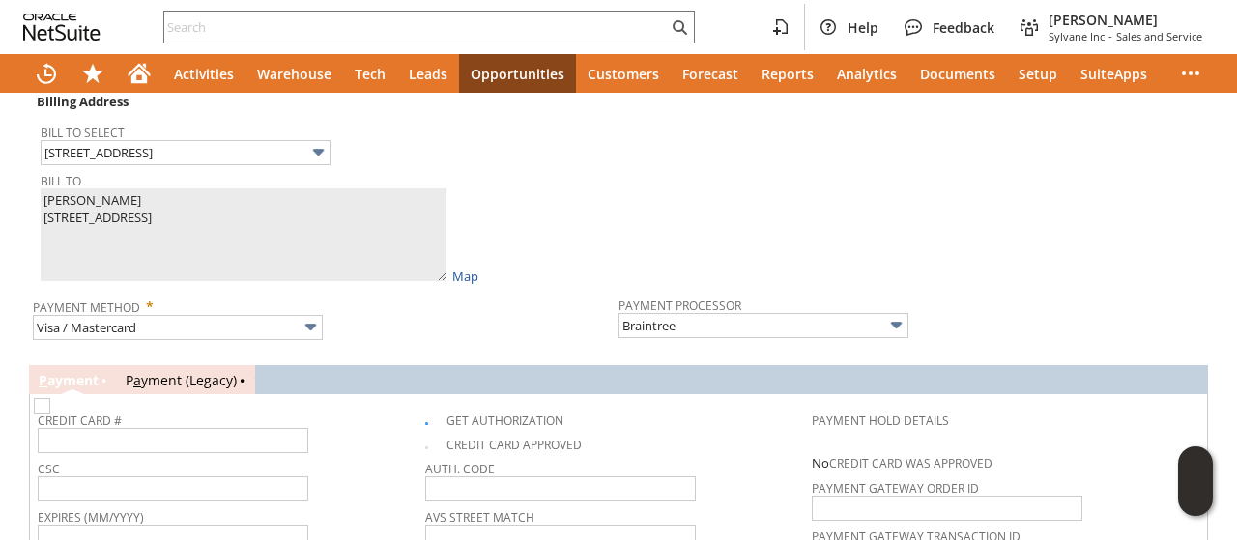
scroll to position [1380, 0]
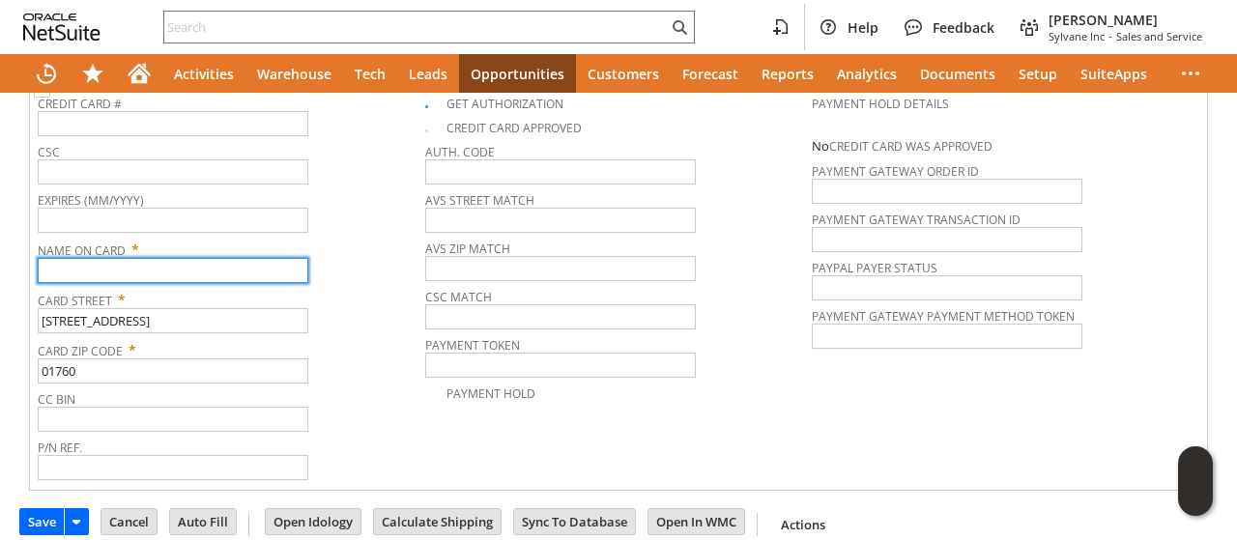
paste input "[PERSON_NAME]"
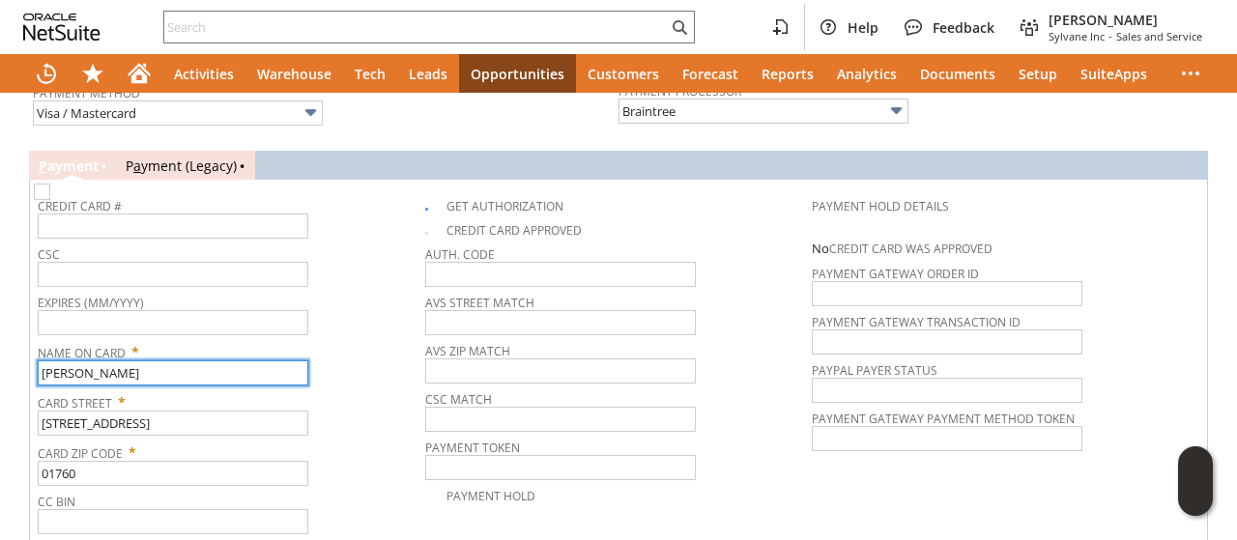
scroll to position [1186, 0]
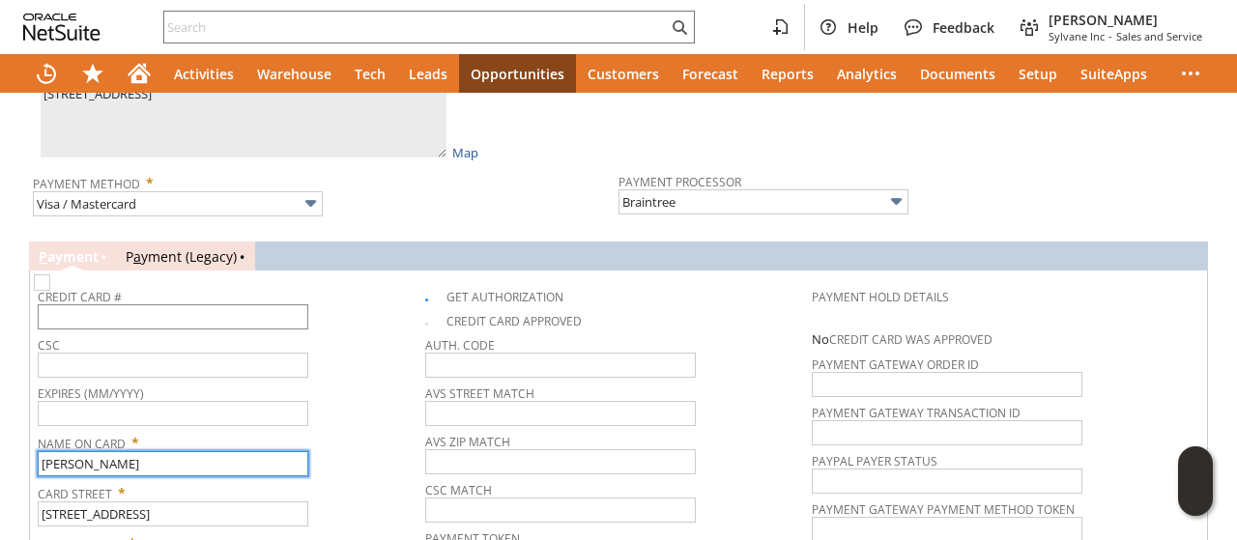
type input "[PERSON_NAME]"
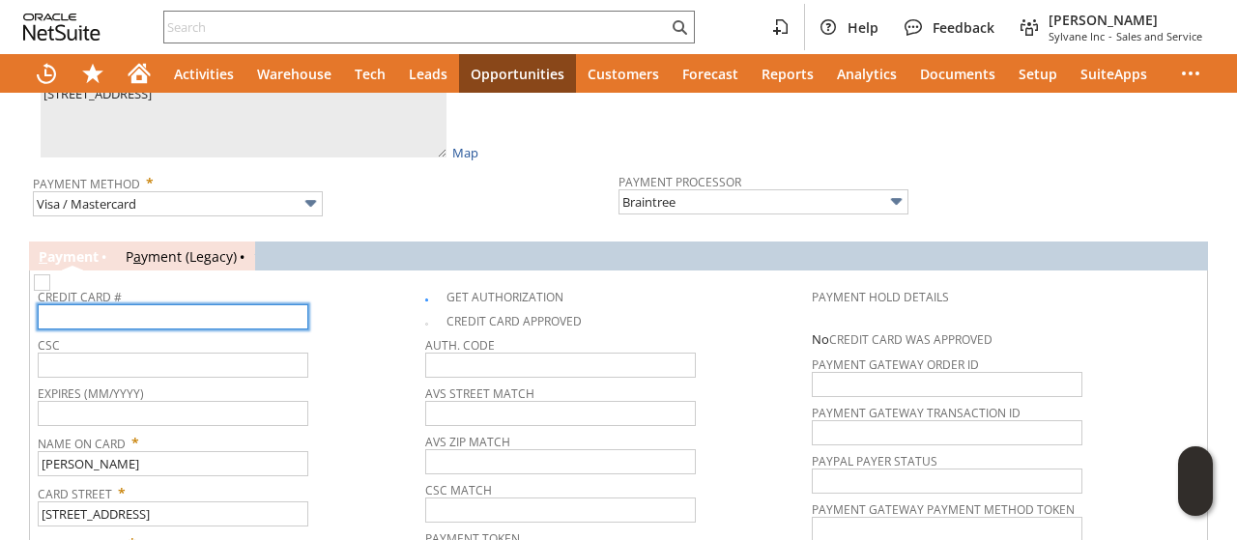
click at [173, 304] on input "text" at bounding box center [173, 316] width 270 height 25
type input "[CREDIT_CARD_NUMBER]"
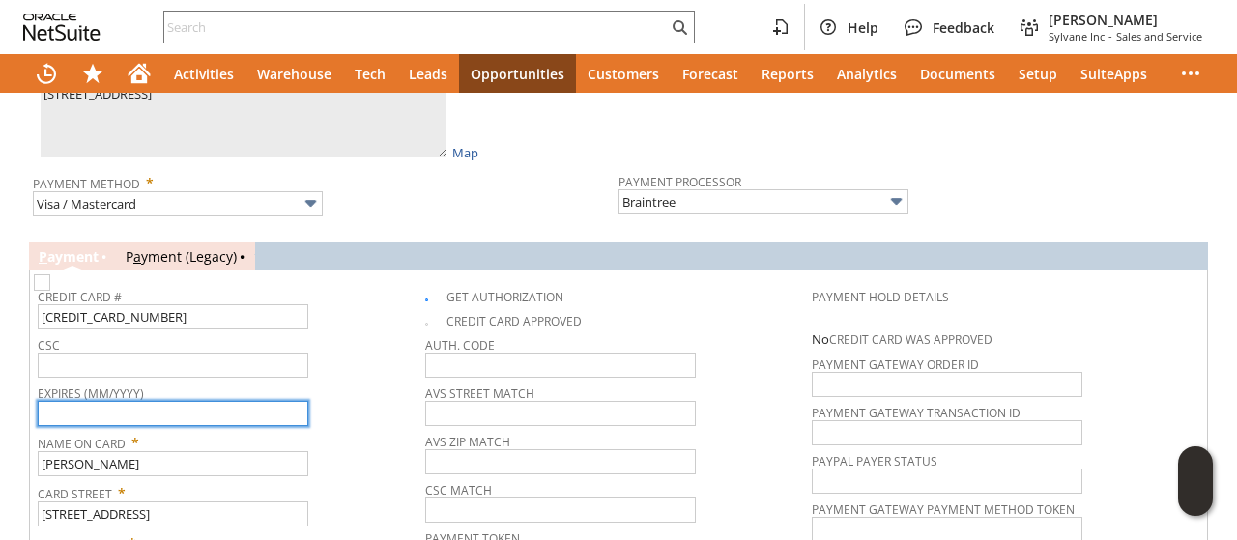
click at [190, 401] on input "text" at bounding box center [173, 413] width 270 height 25
type input "03/2028"
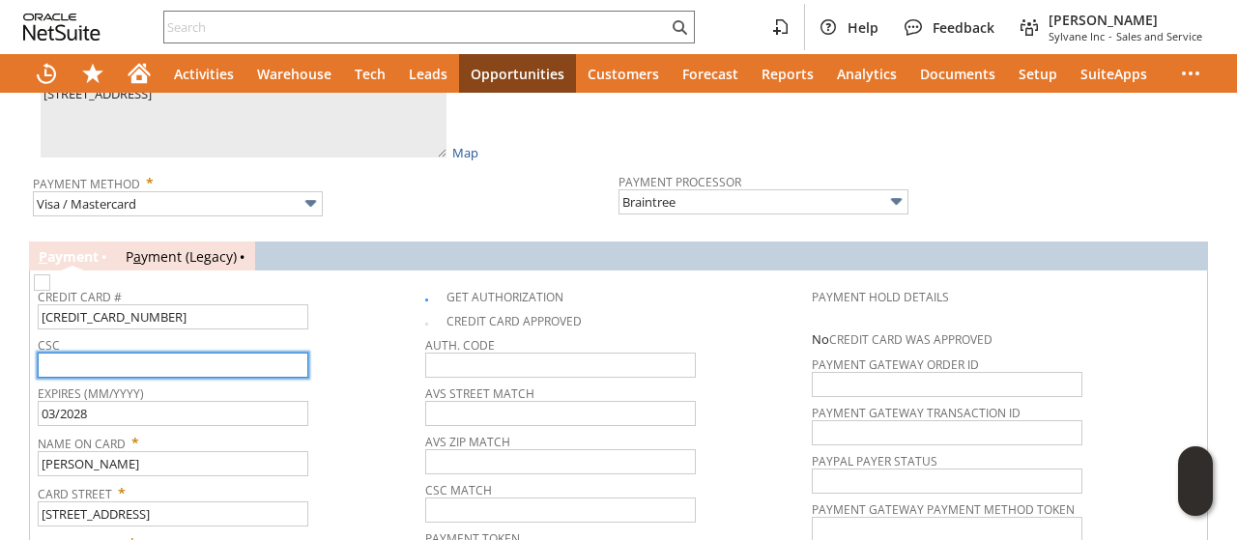
click at [209, 353] on input "text" at bounding box center [173, 365] width 270 height 25
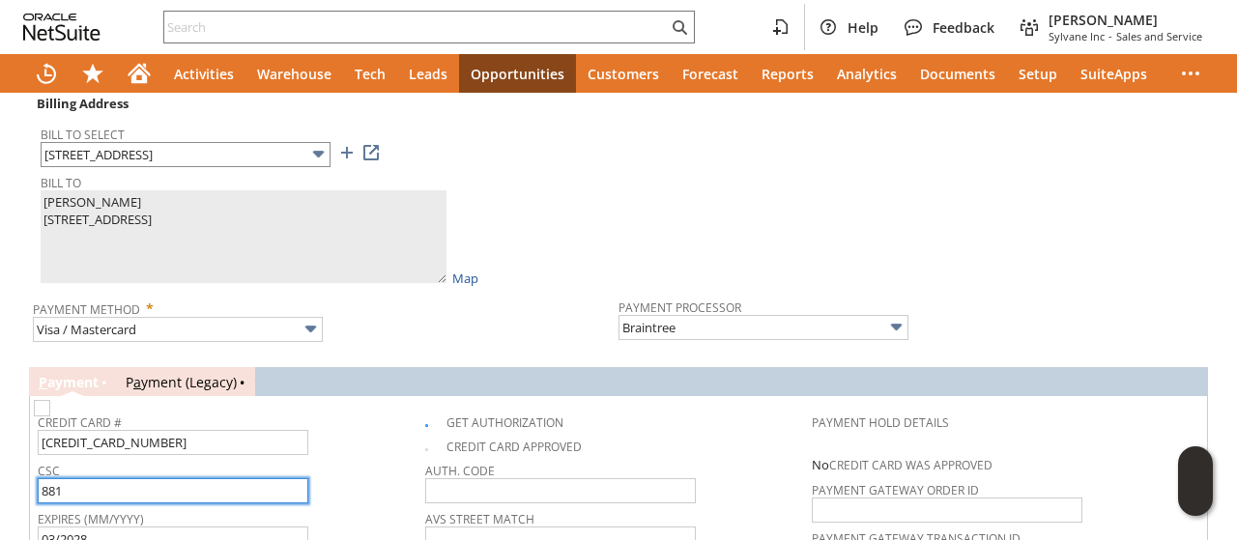
scroll to position [993, 0]
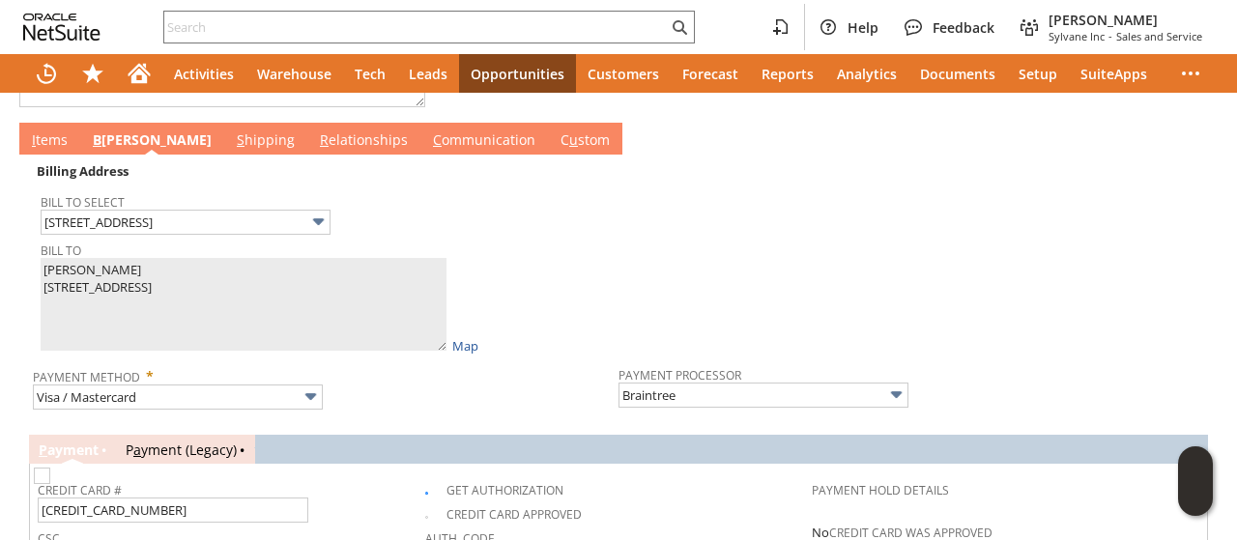
type input "881"
click at [53, 130] on link "I tems" at bounding box center [49, 140] width 45 height 21
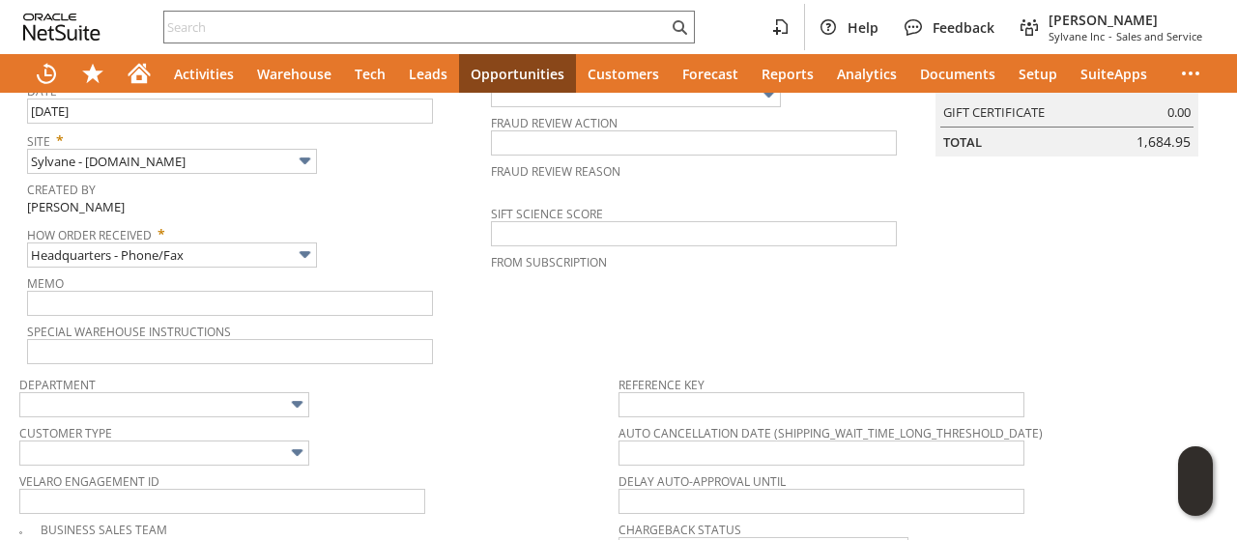
scroll to position [0, 0]
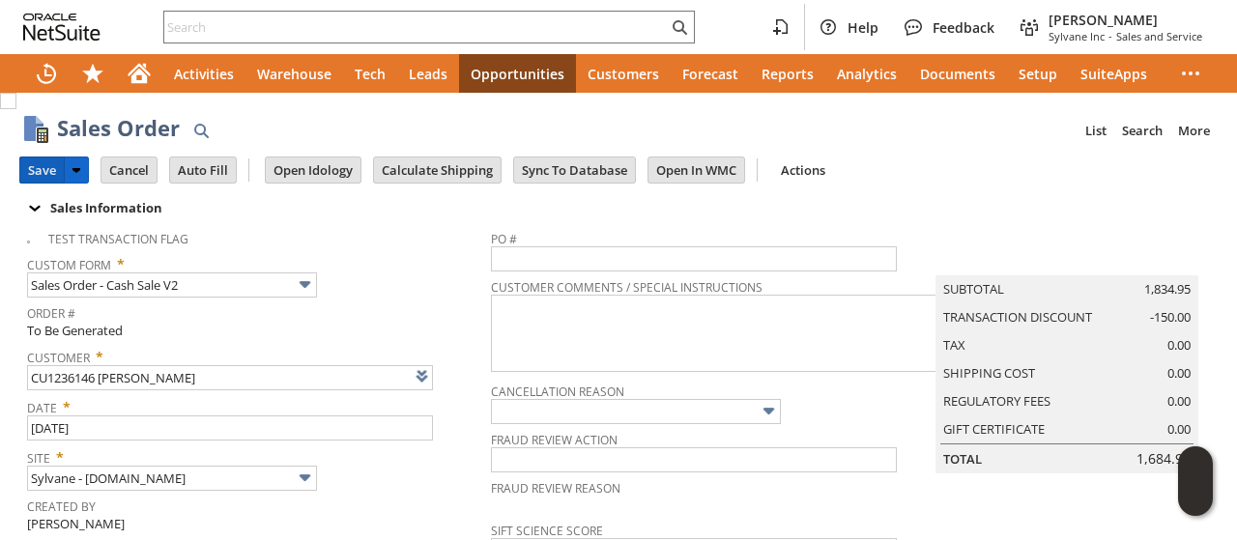
click at [39, 169] on input "Save" at bounding box center [41, 169] width 43 height 25
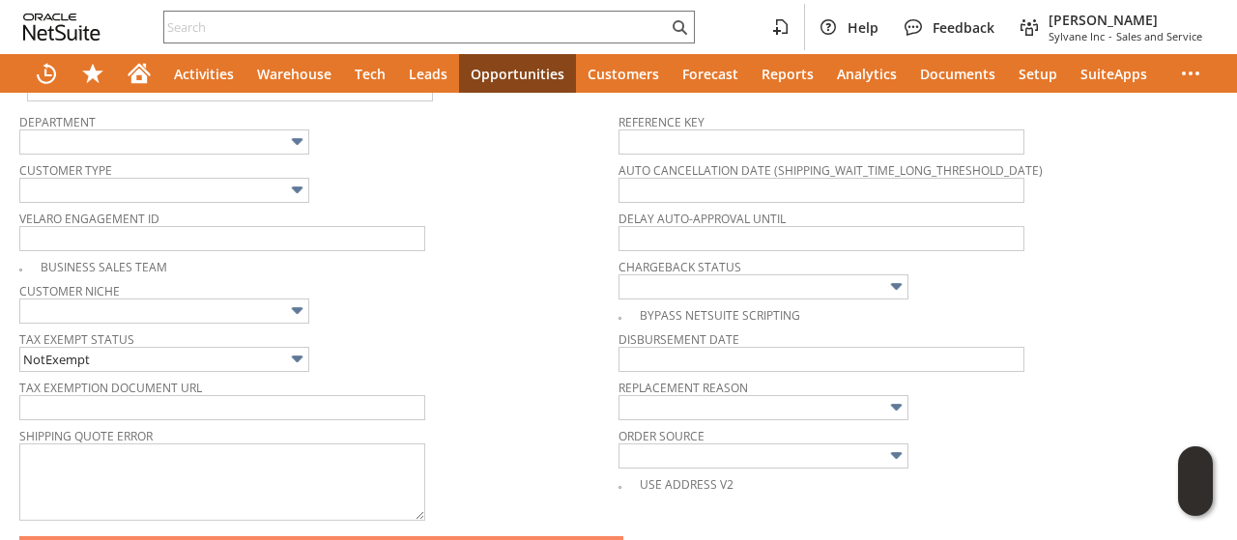
scroll to position [773, 0]
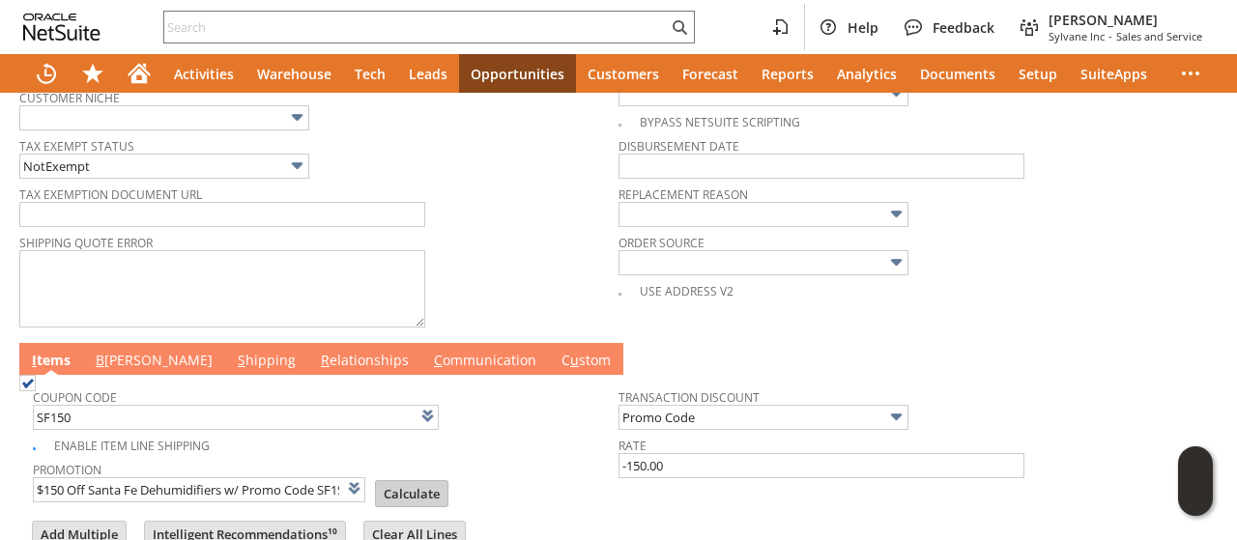
click at [394, 481] on input "Calculate" at bounding box center [411, 493] width 71 height 25
type input "Promo Code"
type input "-150.00"
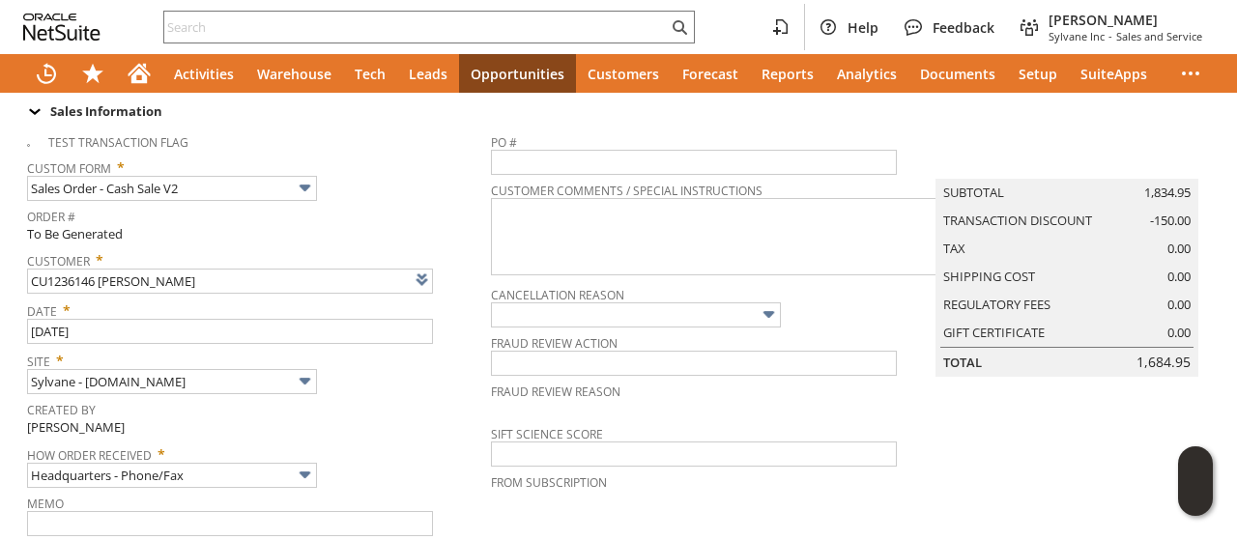
scroll to position [0, 0]
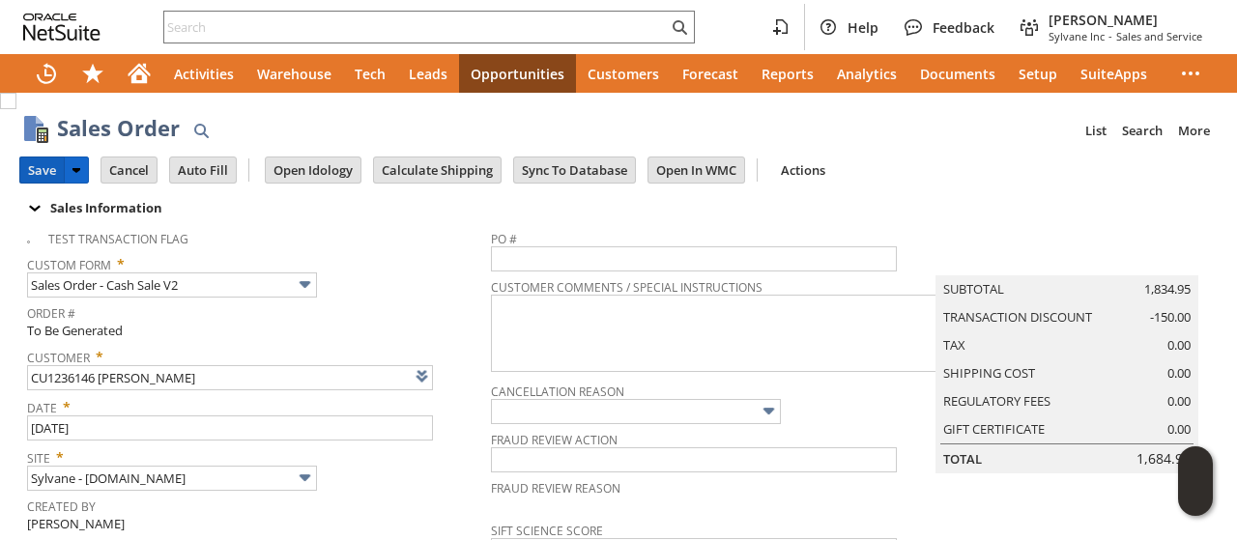
click at [48, 164] on input "Save" at bounding box center [41, 169] width 43 height 25
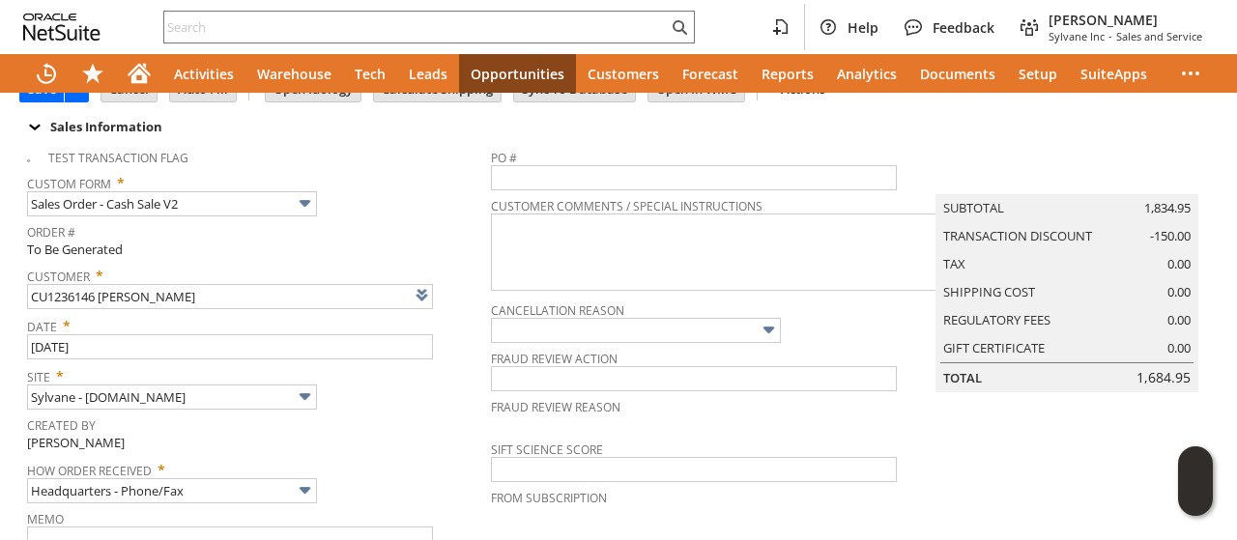
scroll to position [97, 0]
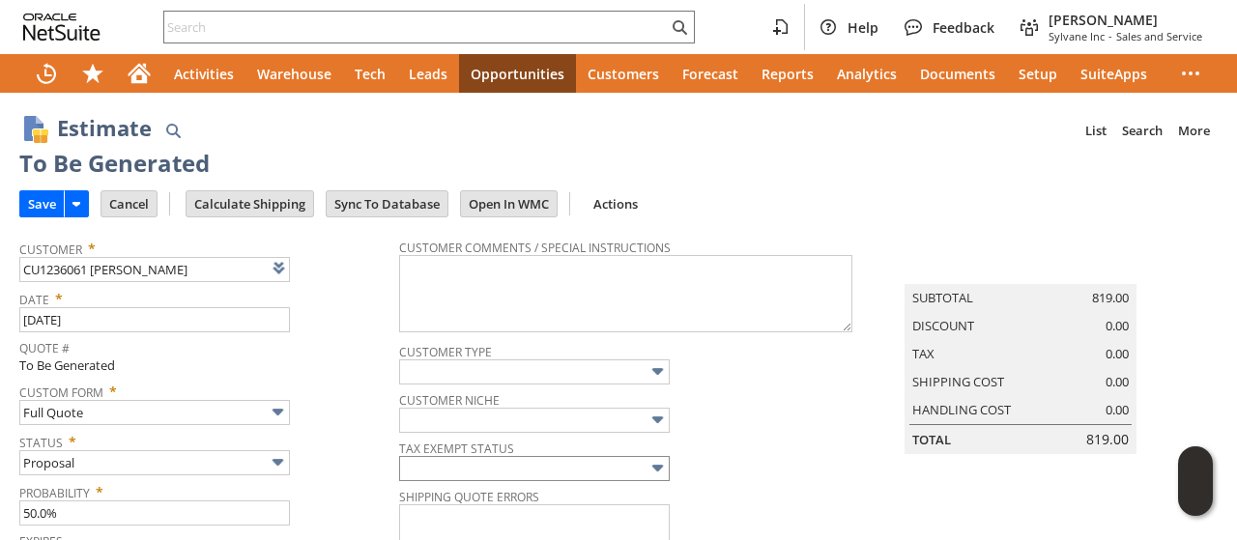
type input "9/19/2025"
type input "Make Copy"
type input "Intelligent Recommendations ⁰"
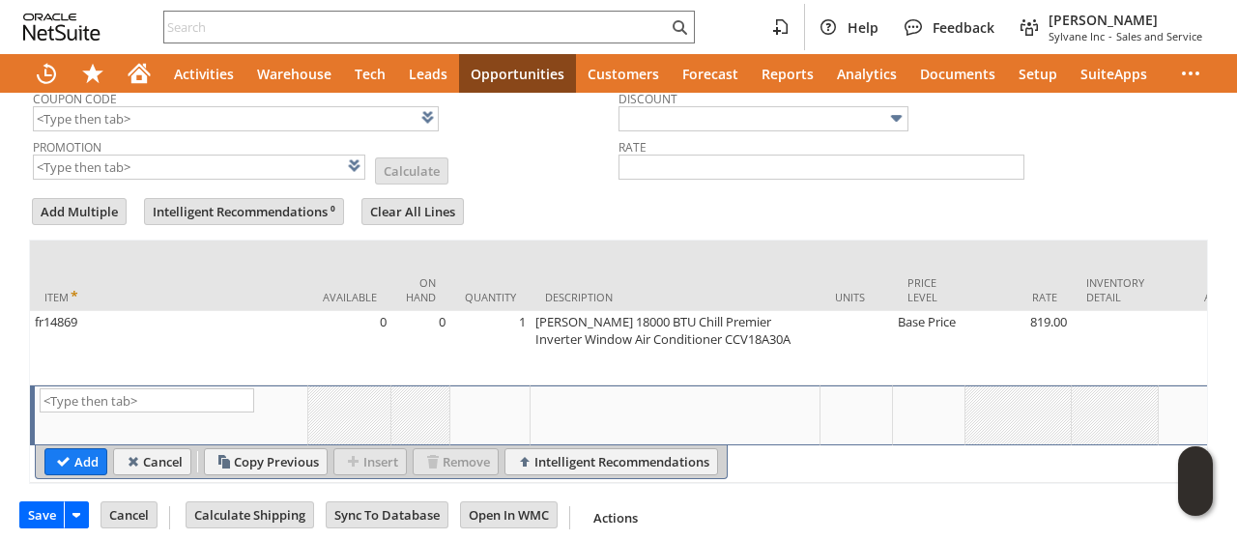
click at [582, 185] on div at bounding box center [618, 190] width 1179 height 10
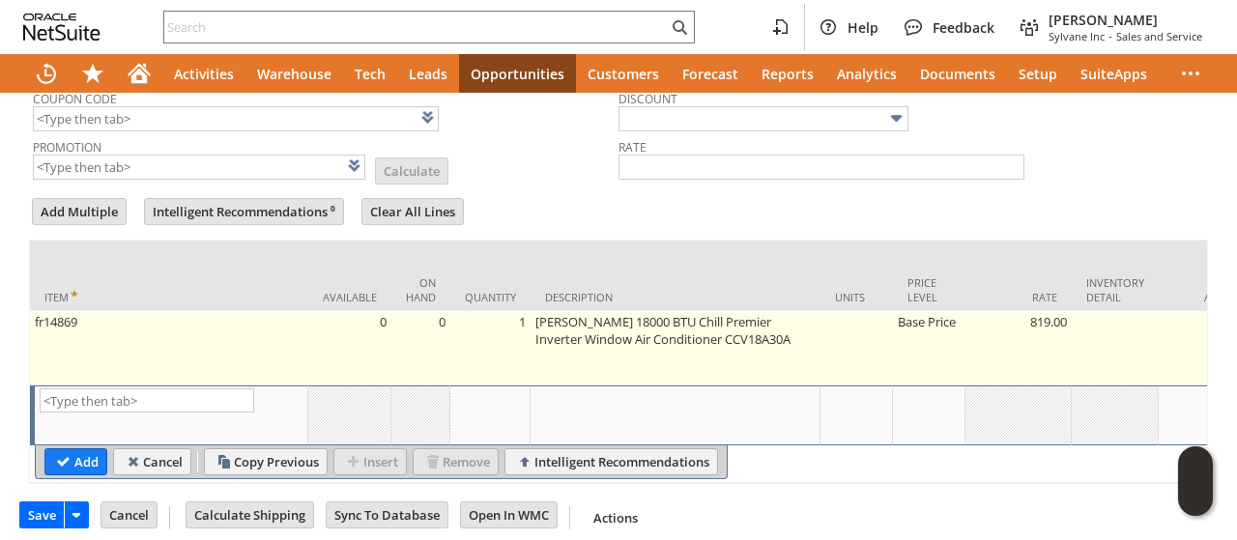
click at [676, 368] on td "Friedrich 18000 BTU Chill Premier Inverter Window Air Conditioner CCV18A30A" at bounding box center [675, 348] width 290 height 74
type textarea "Friedrich 18000 BTU Chill Premier Inverter Window Air Conditioner CCV18A30A"
type input "OK"
type input "Make Copy"
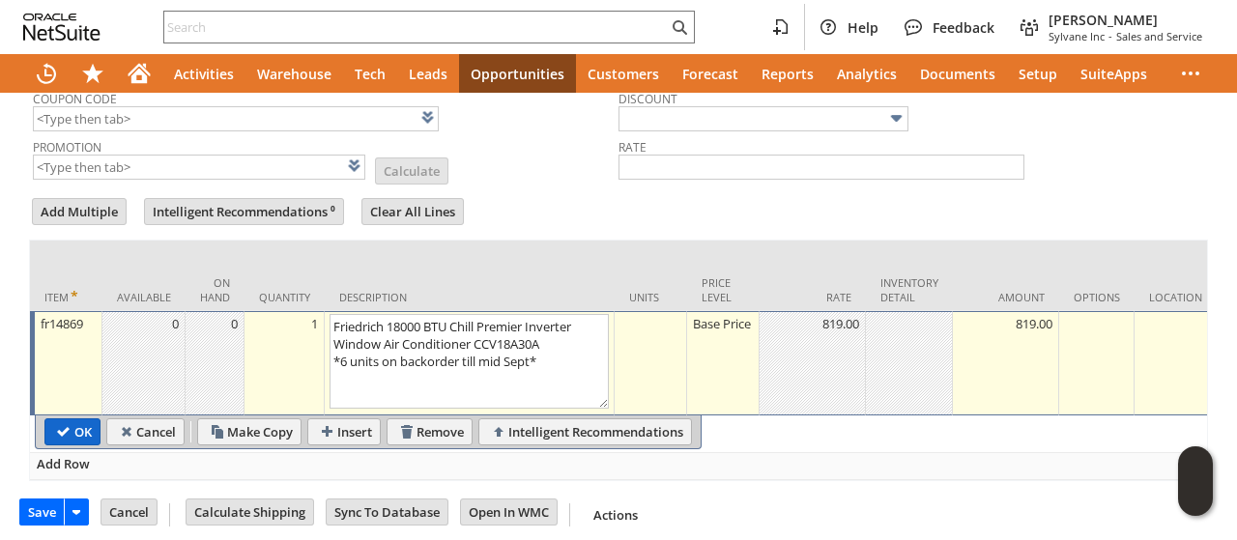
type textarea "Friedrich 18000 BTU Chill Premier Inverter Window Air Conditioner CCV18A30A *6 …"
click at [77, 427] on input "OK" at bounding box center [72, 431] width 54 height 25
type input "Add"
type input "Copy Previous"
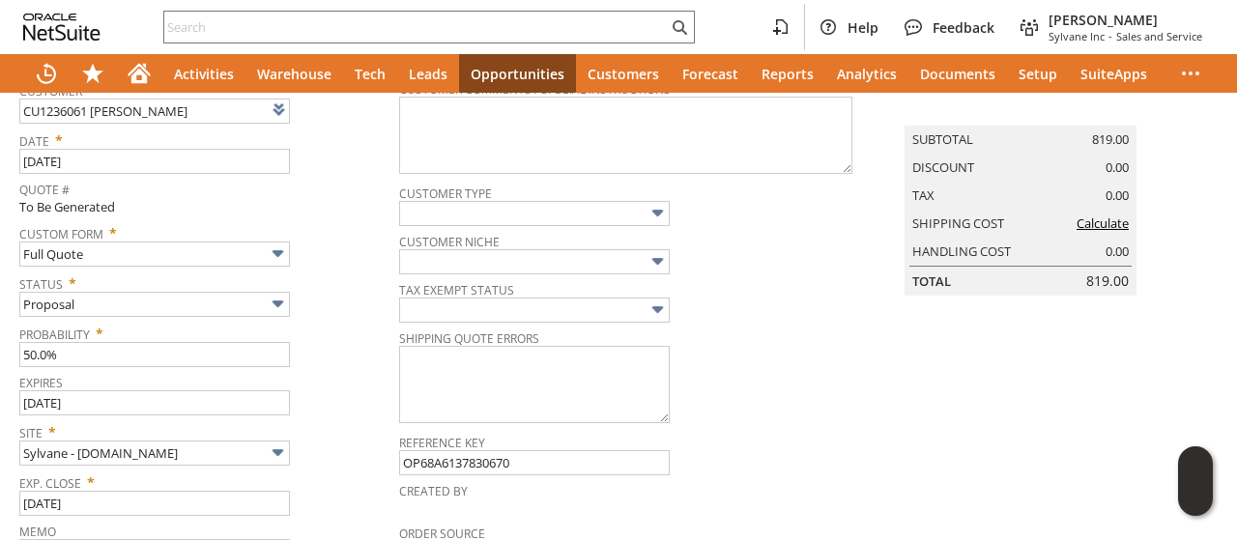
scroll to position [0, 0]
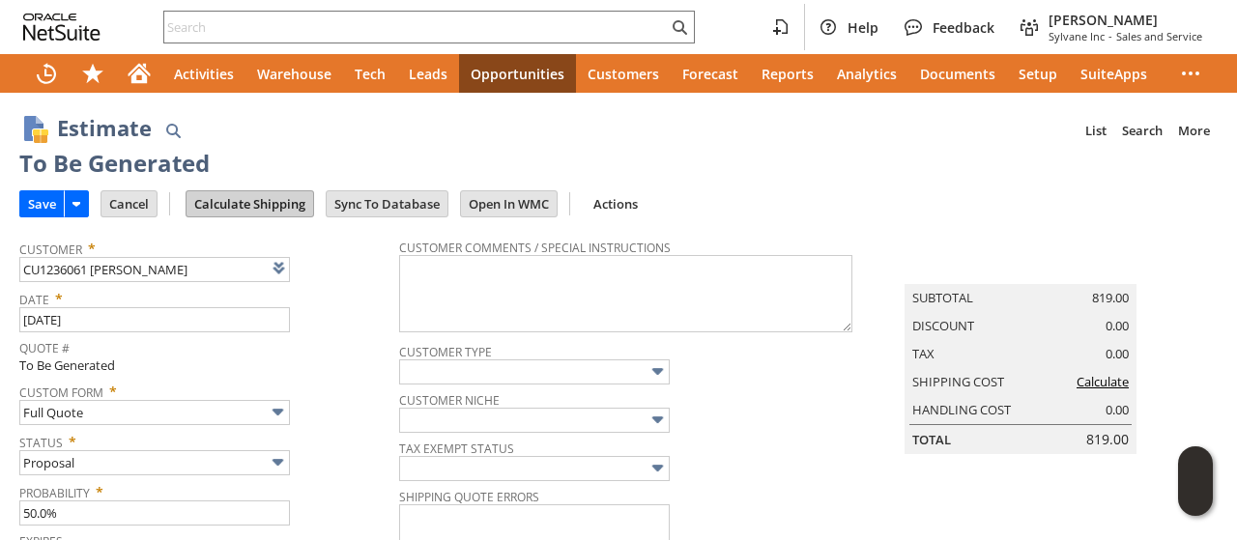
click at [279, 208] on input "Calculate Shipping" at bounding box center [249, 203] width 127 height 25
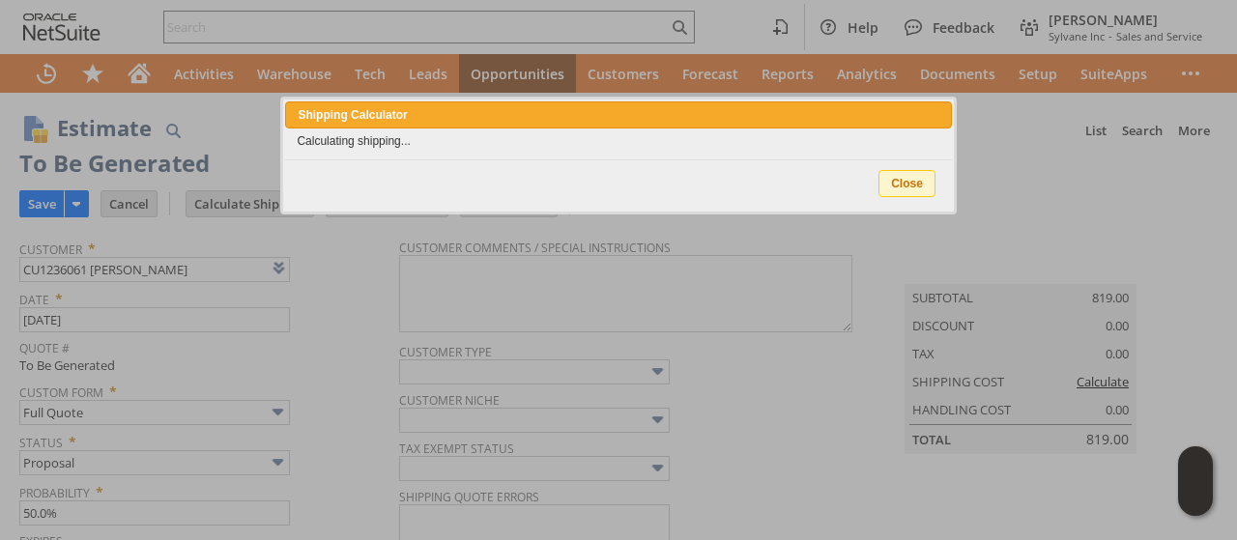
type input "NotExempt"
type input "Add"
type input "Copy Previous"
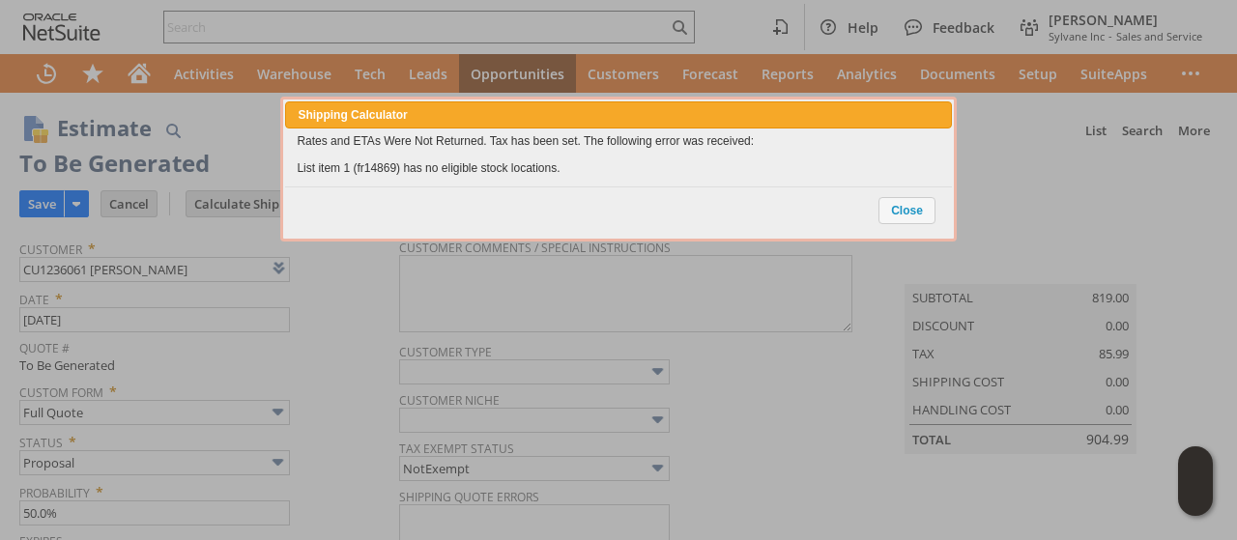
scroll to position [774, 0]
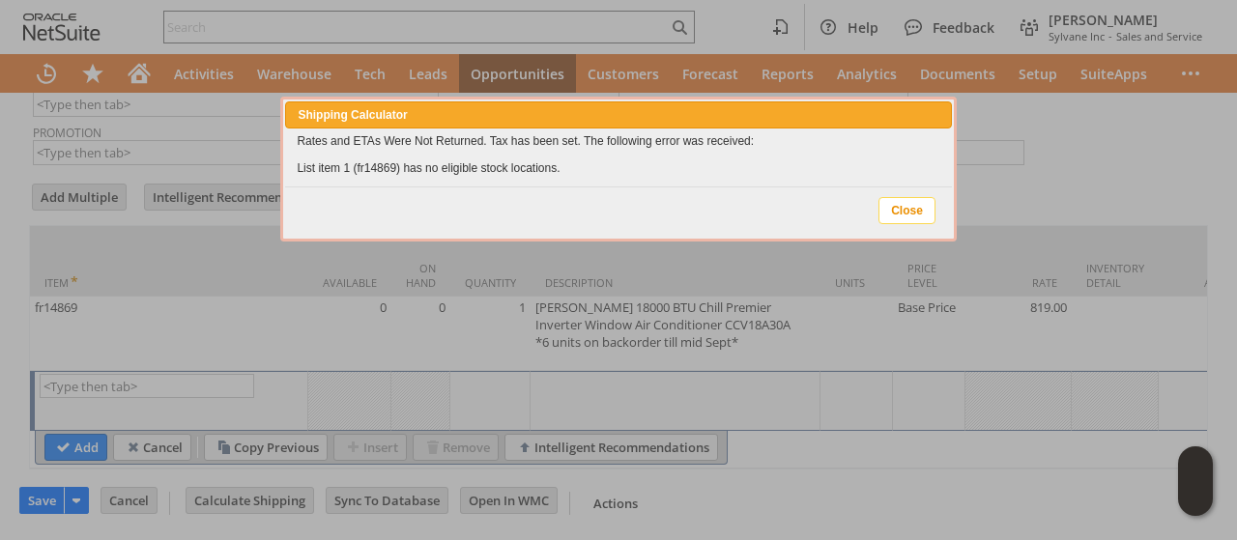
click at [914, 214] on span "Close" at bounding box center [906, 210] width 55 height 25
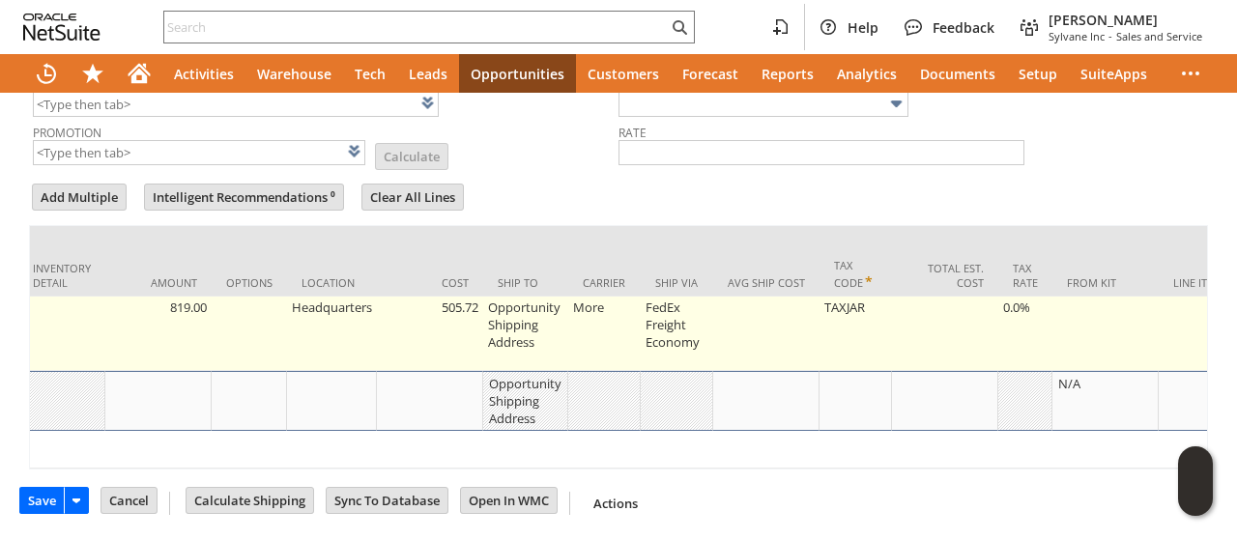
scroll to position [0, 1064]
click at [485, 333] on td "Opportunity Shipping Address" at bounding box center [514, 334] width 85 height 74
type input "Opportunity Shipping Address"
type input "OK"
type input "Make Copy"
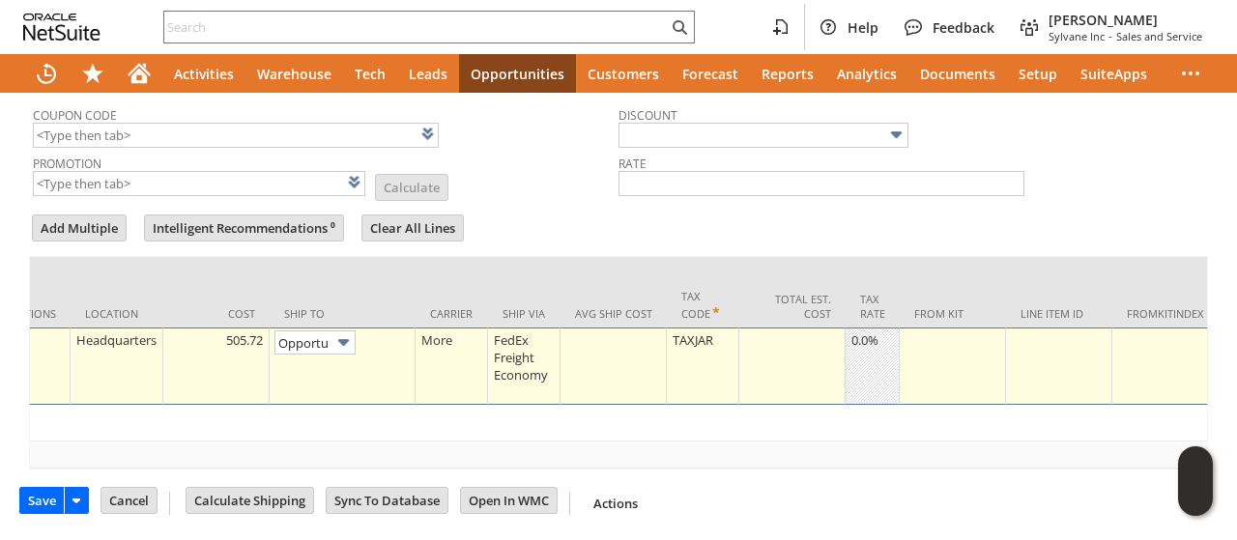
scroll to position [0, 119]
click at [407, 329] on link at bounding box center [395, 339] width 21 height 21
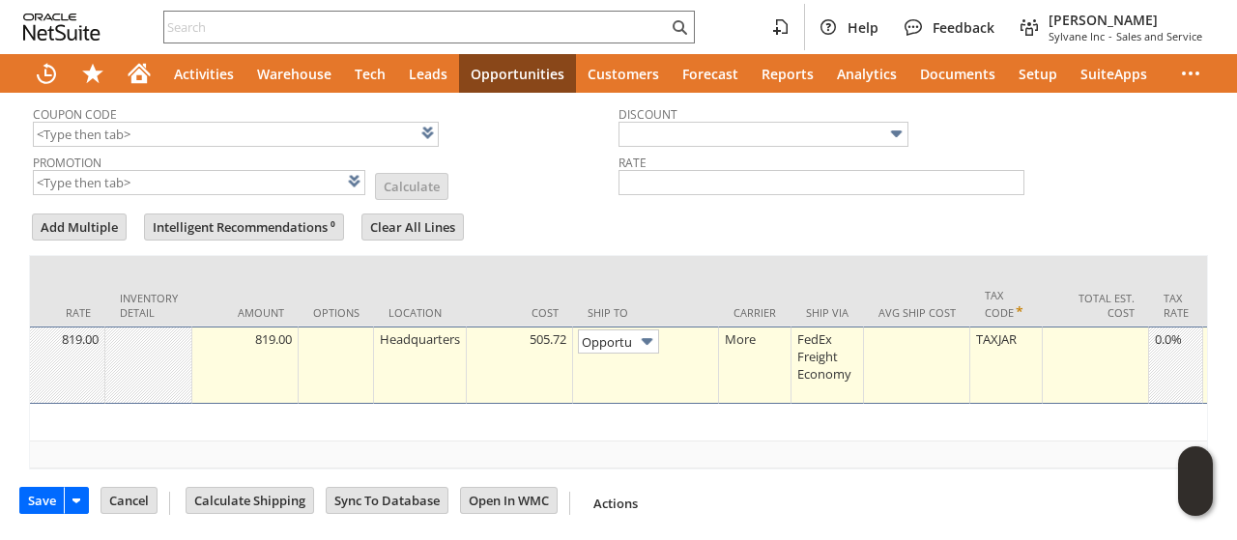
scroll to position [0, 0]
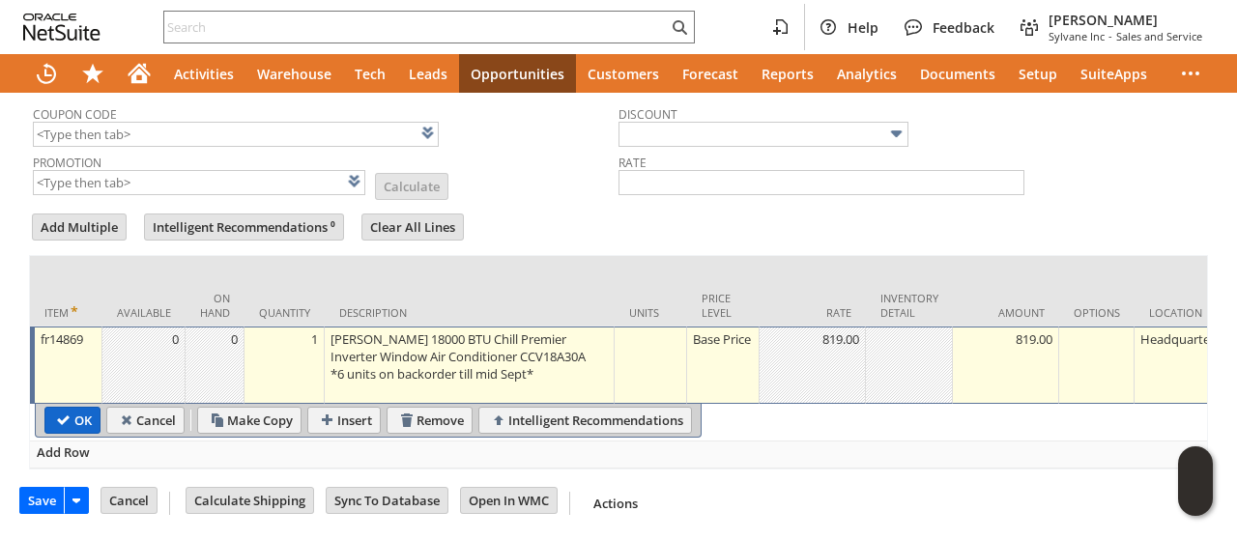
click at [80, 408] on input "OK" at bounding box center [72, 420] width 54 height 25
type input "Add"
type input "Copy Previous"
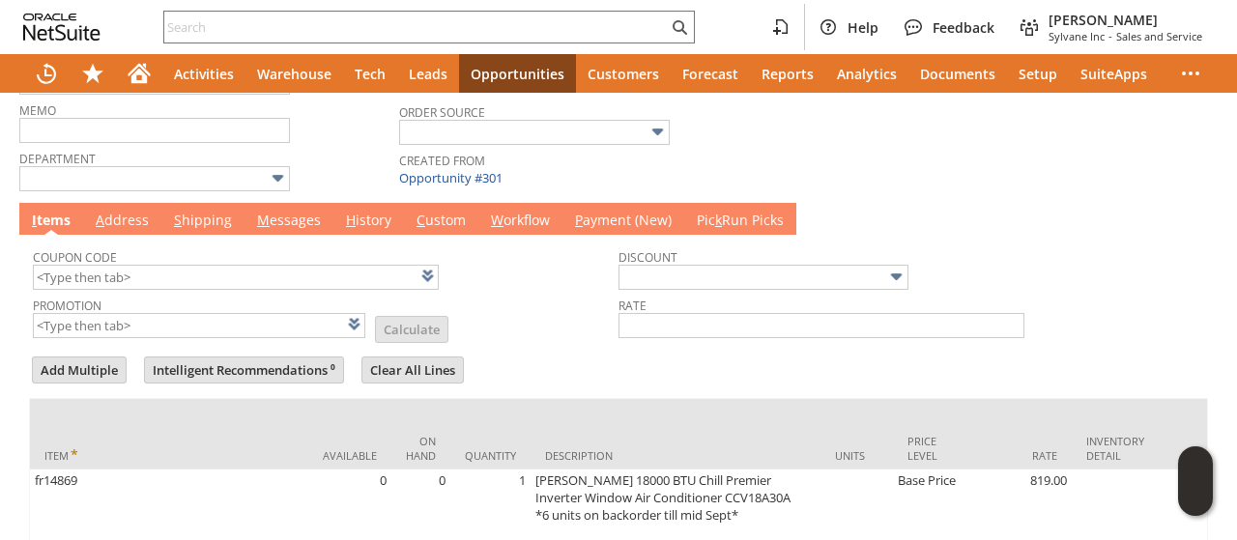
click at [288, 221] on link "M essages" at bounding box center [288, 221] width 73 height 21
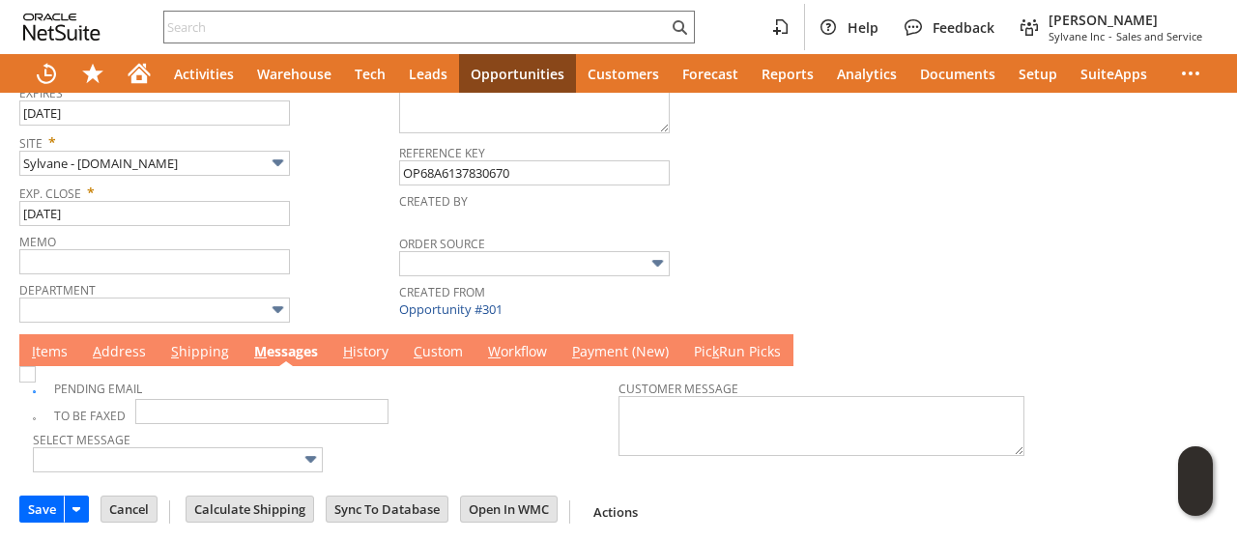
click at [36, 379] on img at bounding box center [27, 374] width 16 height 16
checkbox input "false"
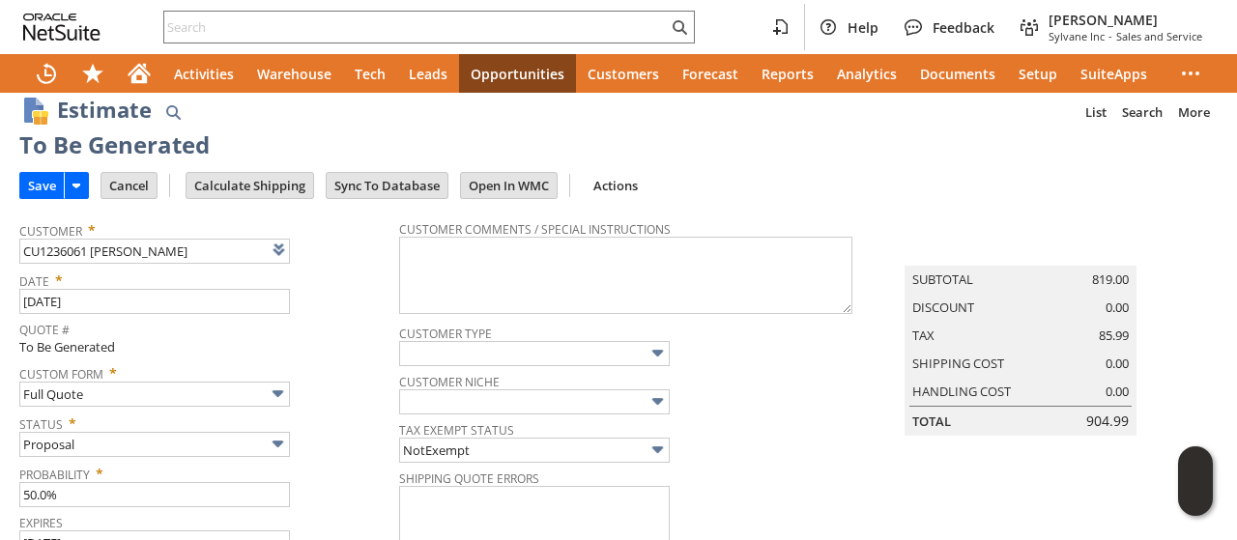
scroll to position [0, 0]
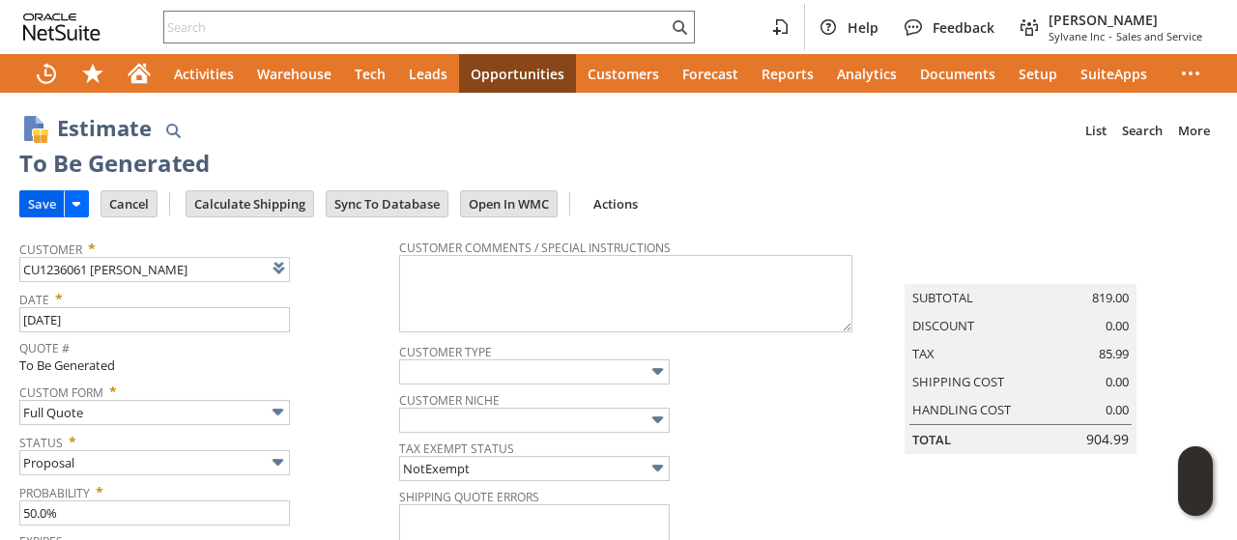
click at [30, 198] on input "Save" at bounding box center [41, 203] width 43 height 25
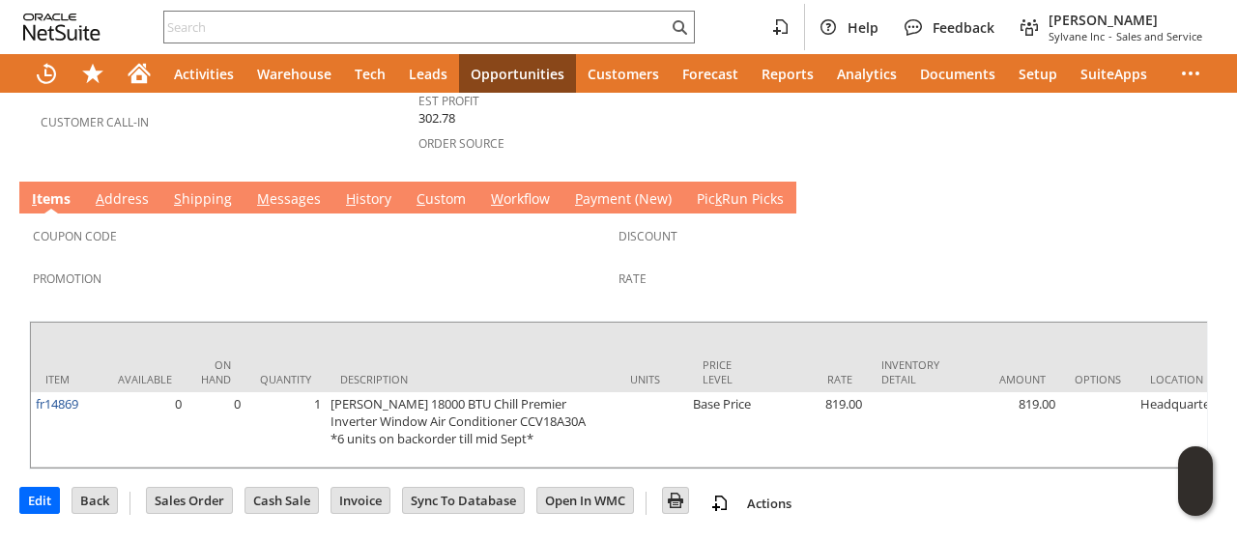
click at [300, 189] on link "M essages" at bounding box center [288, 199] width 73 height 21
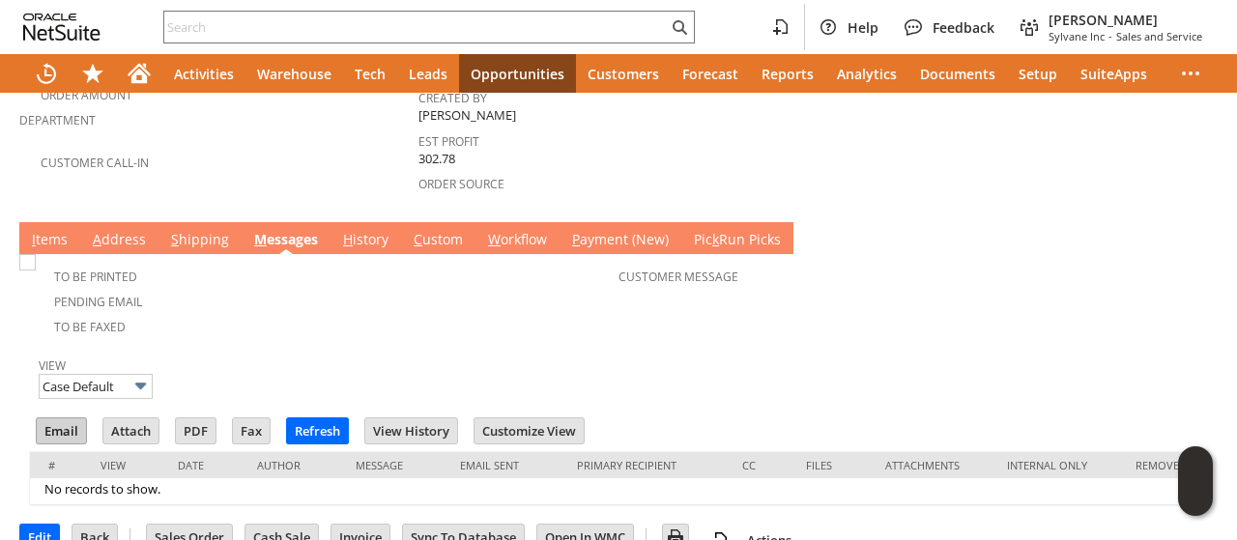
click at [60, 418] on input "Email" at bounding box center [61, 430] width 49 height 25
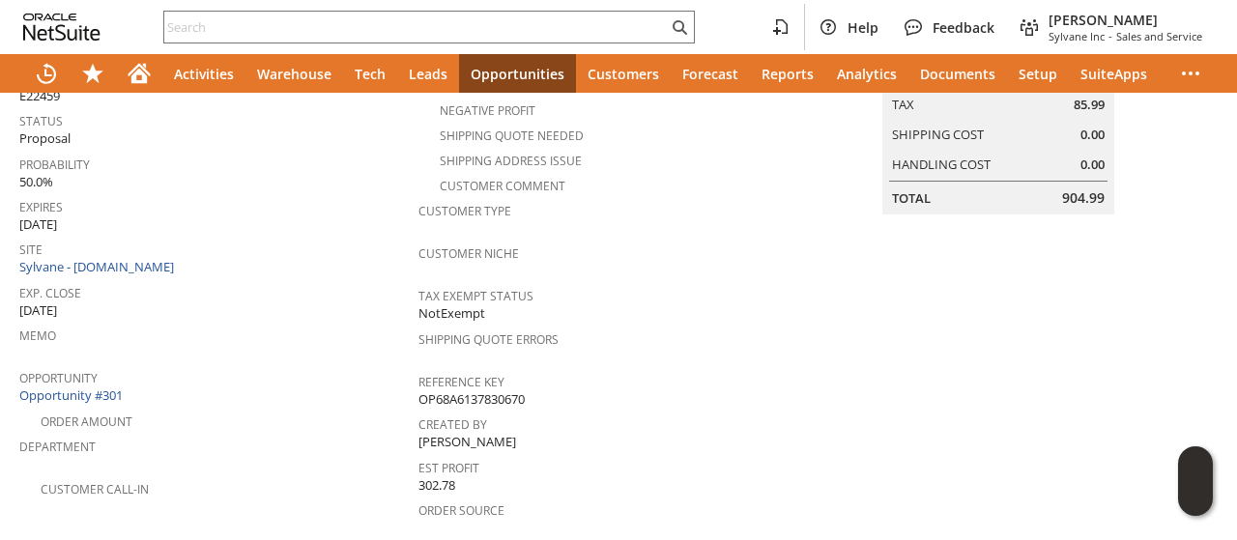
scroll to position [274, 0]
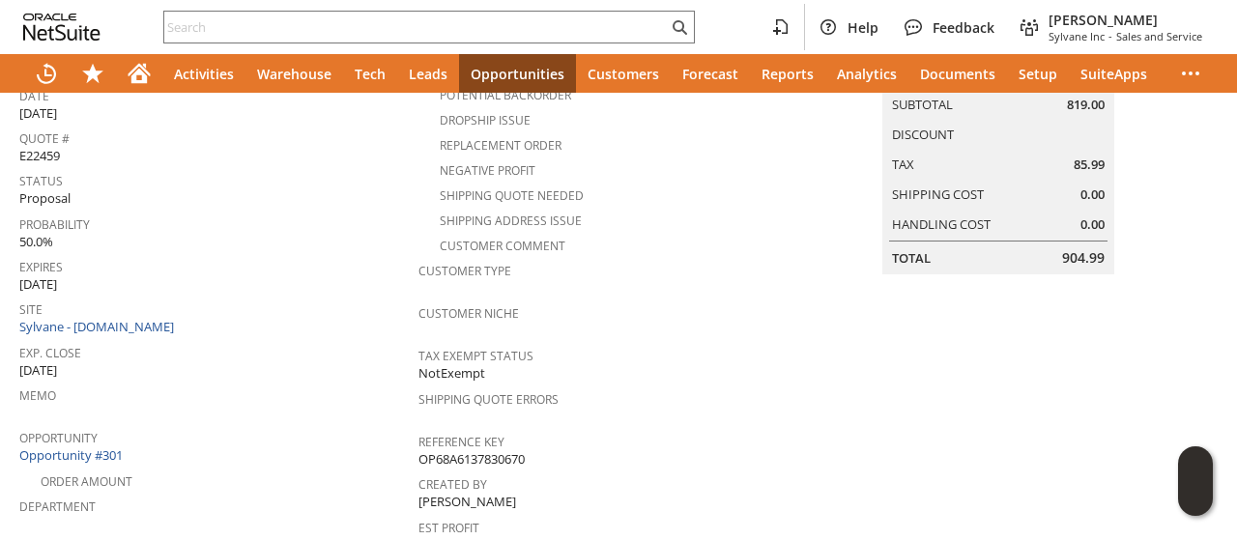
click at [798, 351] on div "Tax Exempt Status NotExempt" at bounding box center [612, 363] width 389 height 42
drag, startPoint x: 427, startPoint y: 16, endPoint x: 346, endPoint y: 24, distance: 81.5
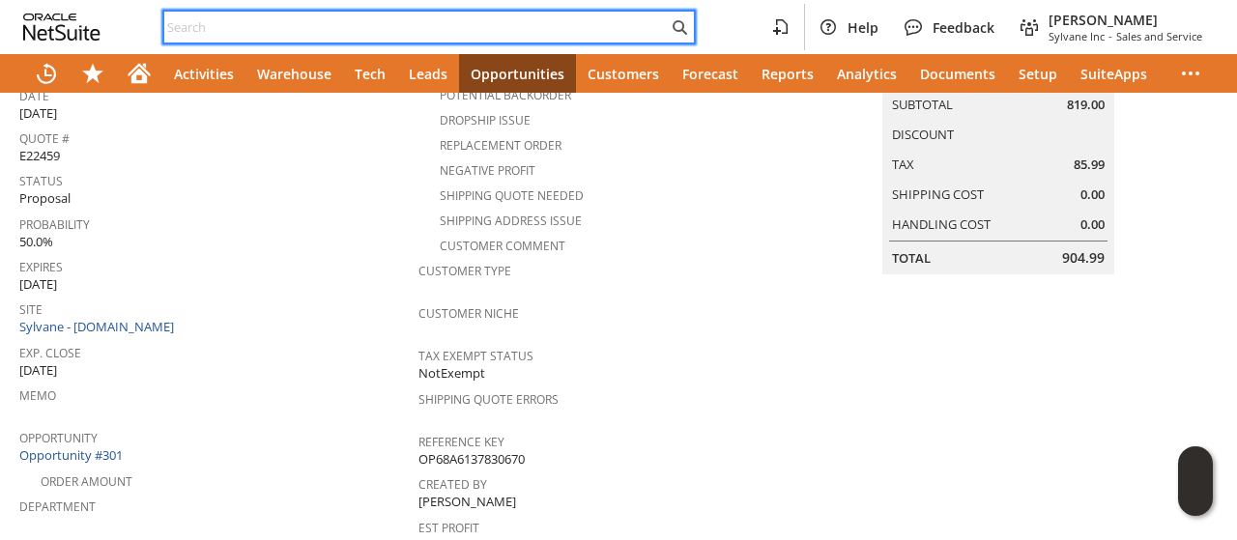
paste input "CU1233934 Linda B West"
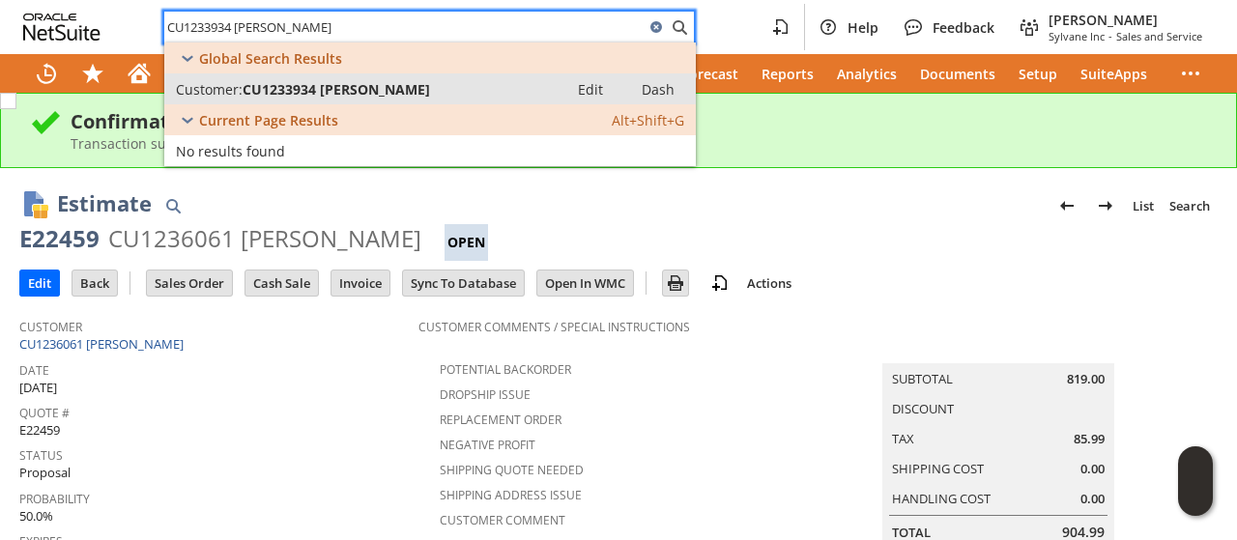
type input "CU1233934 Linda B West"
click at [319, 86] on span "CU1233934 Linda B West" at bounding box center [335, 89] width 187 height 18
